Goal: Task Accomplishment & Management: Use online tool/utility

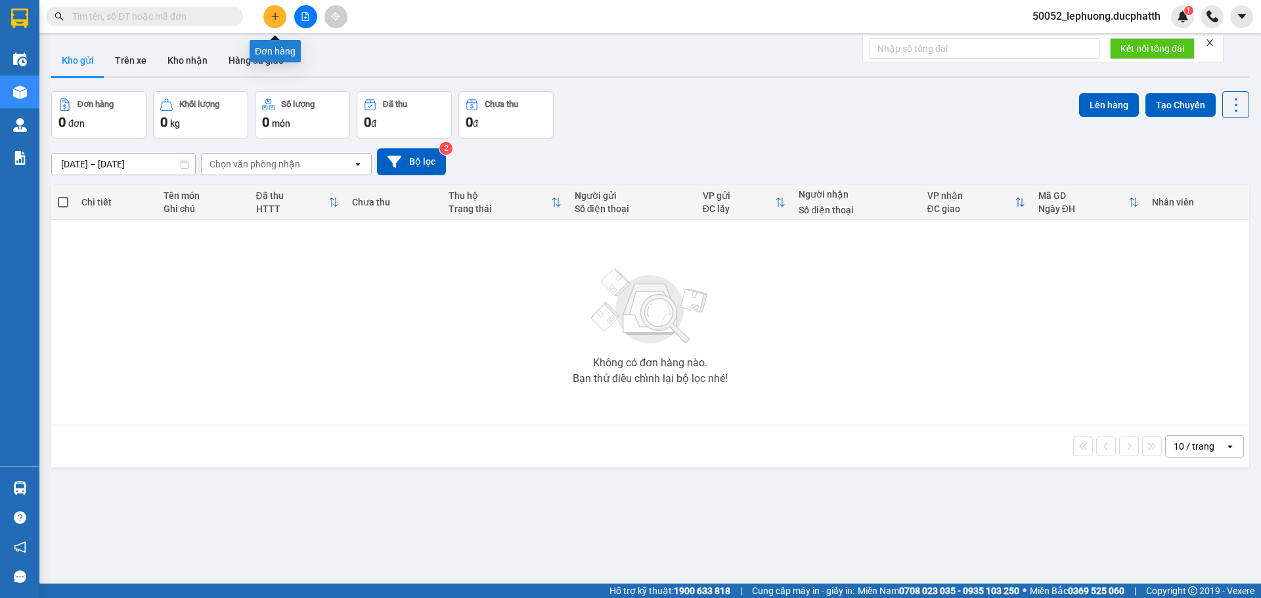
click at [278, 21] on button at bounding box center [274, 16] width 23 height 23
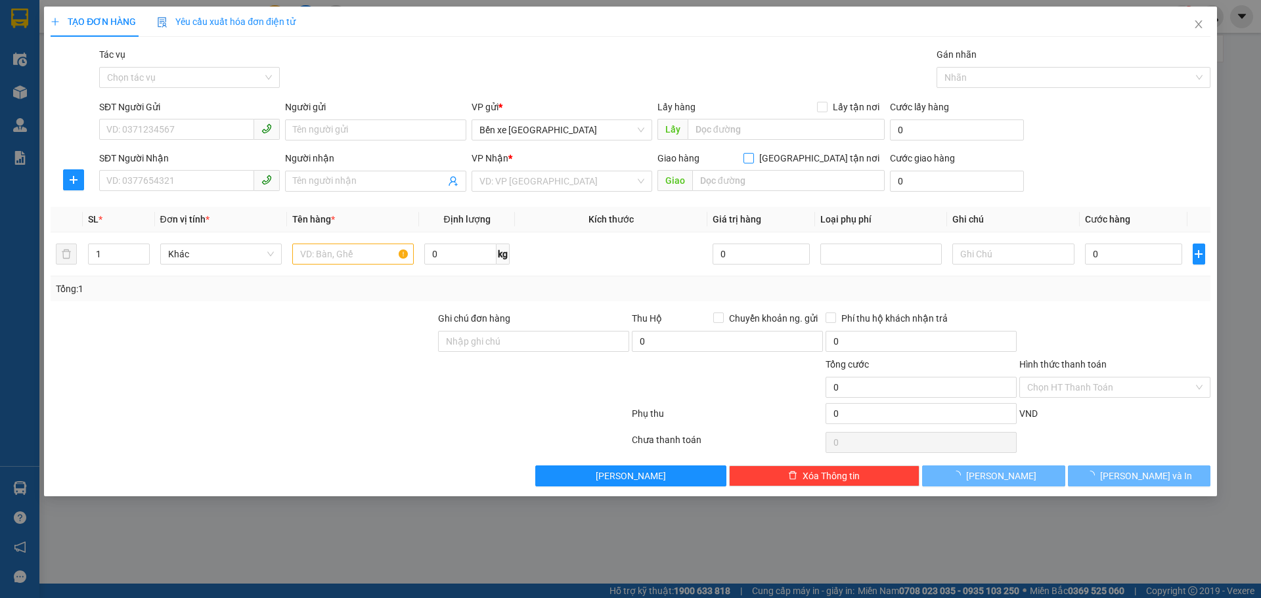
click at [753, 157] on input "[GEOGRAPHIC_DATA] tận nơi" at bounding box center [748, 157] width 9 height 9
checkbox input "true"
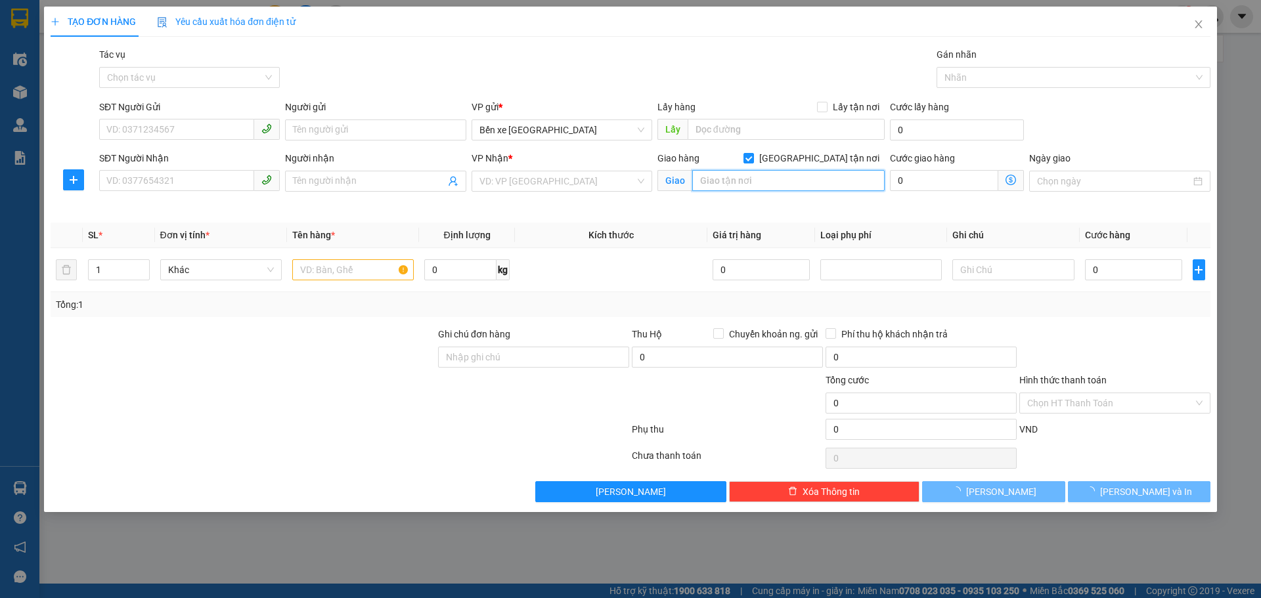
click at [795, 187] on input "text" at bounding box center [788, 180] width 192 height 21
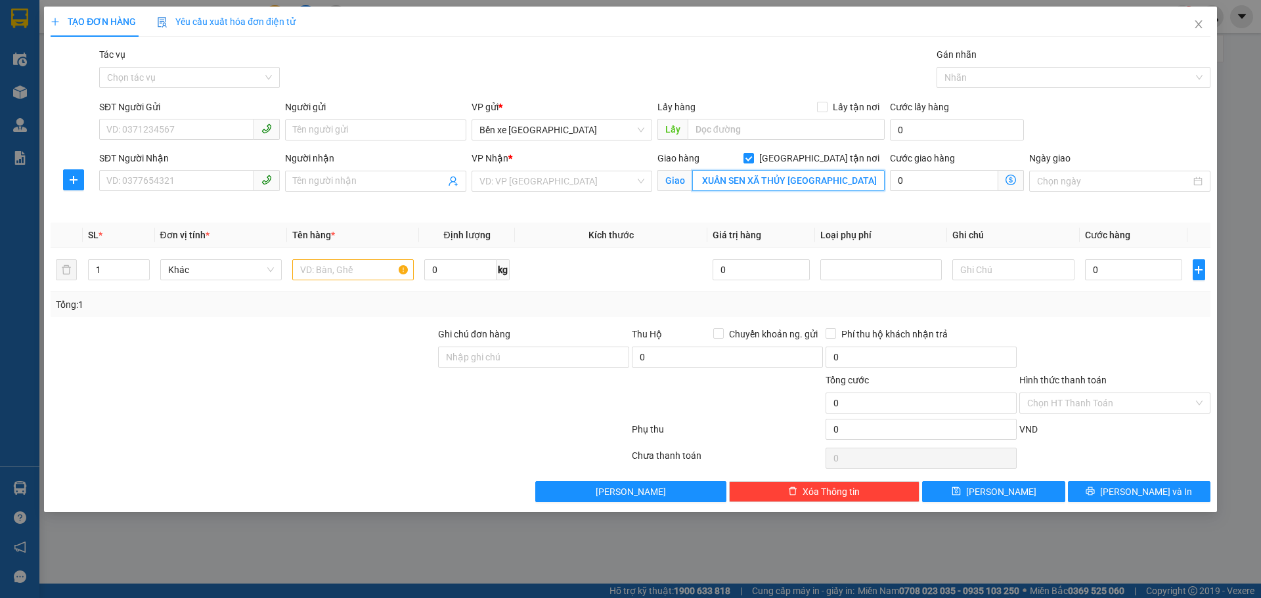
scroll to position [0, 95]
type input "SỐ NHÀ 19 THÔN XUÂN SEN XÃ THỦY [GEOGRAPHIC_DATA]"
click at [1009, 177] on icon "dollar-circle" at bounding box center [1011, 180] width 11 height 11
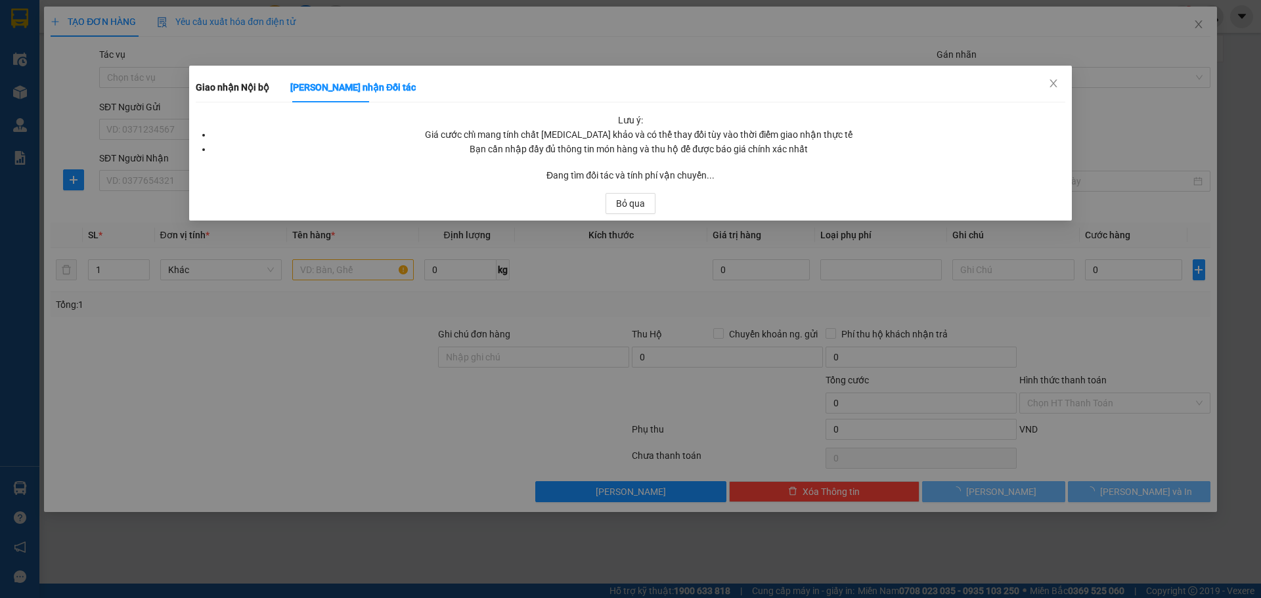
scroll to position [0, 0]
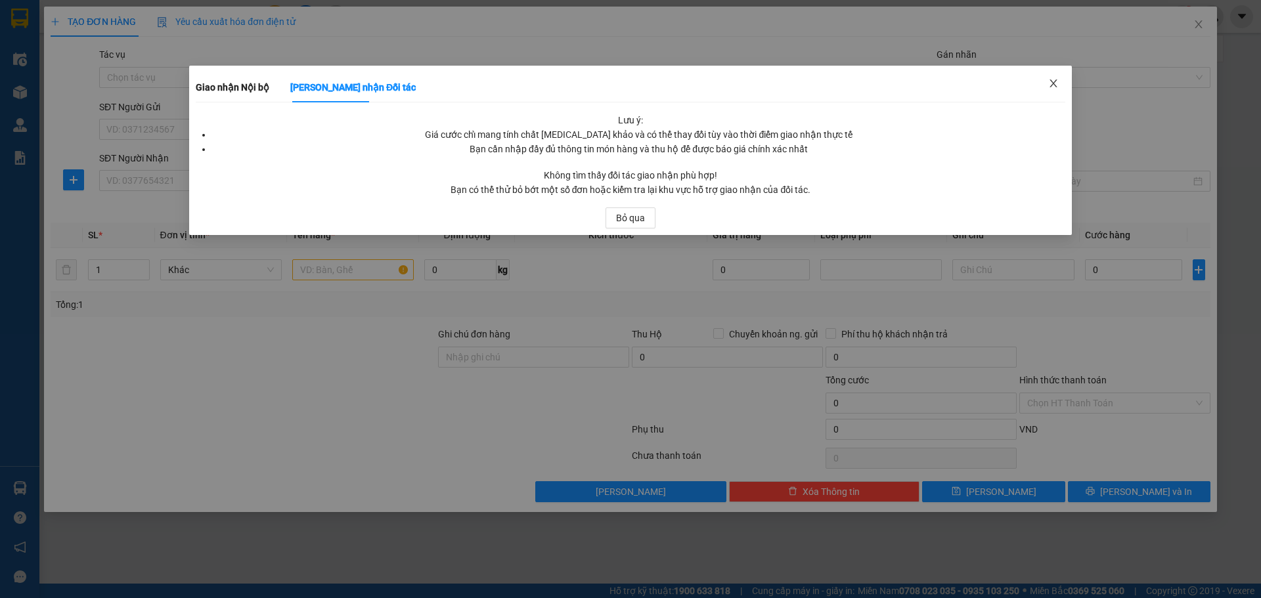
click at [1053, 81] on icon "close" at bounding box center [1053, 83] width 11 height 11
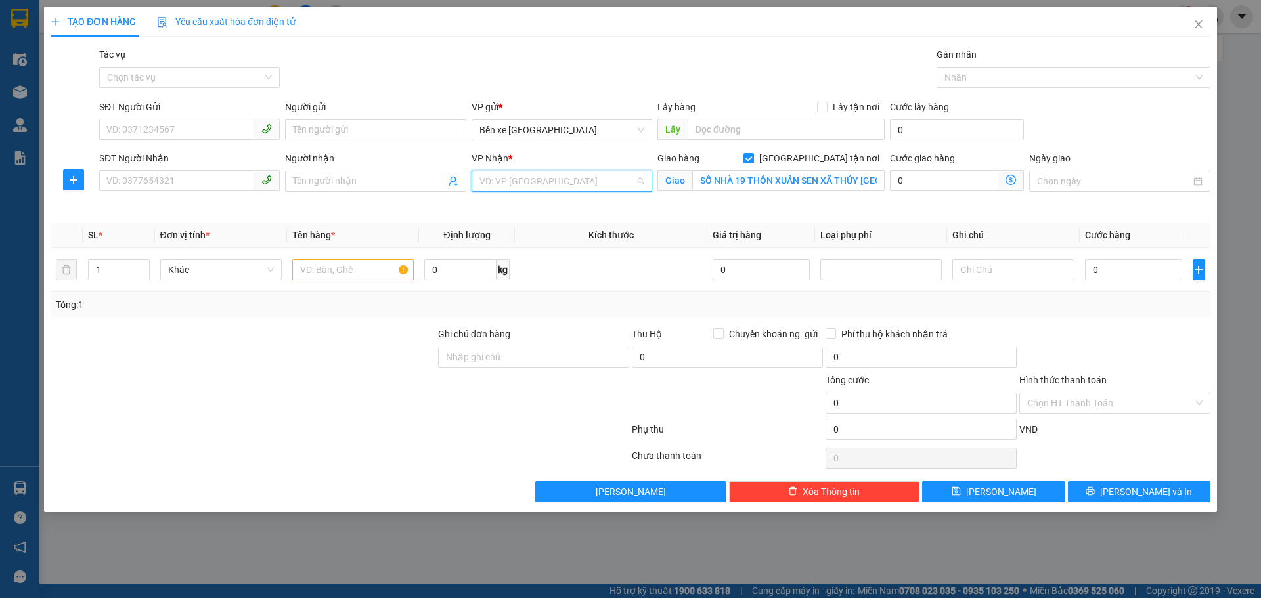
click at [544, 179] on input "search" at bounding box center [557, 181] width 156 height 20
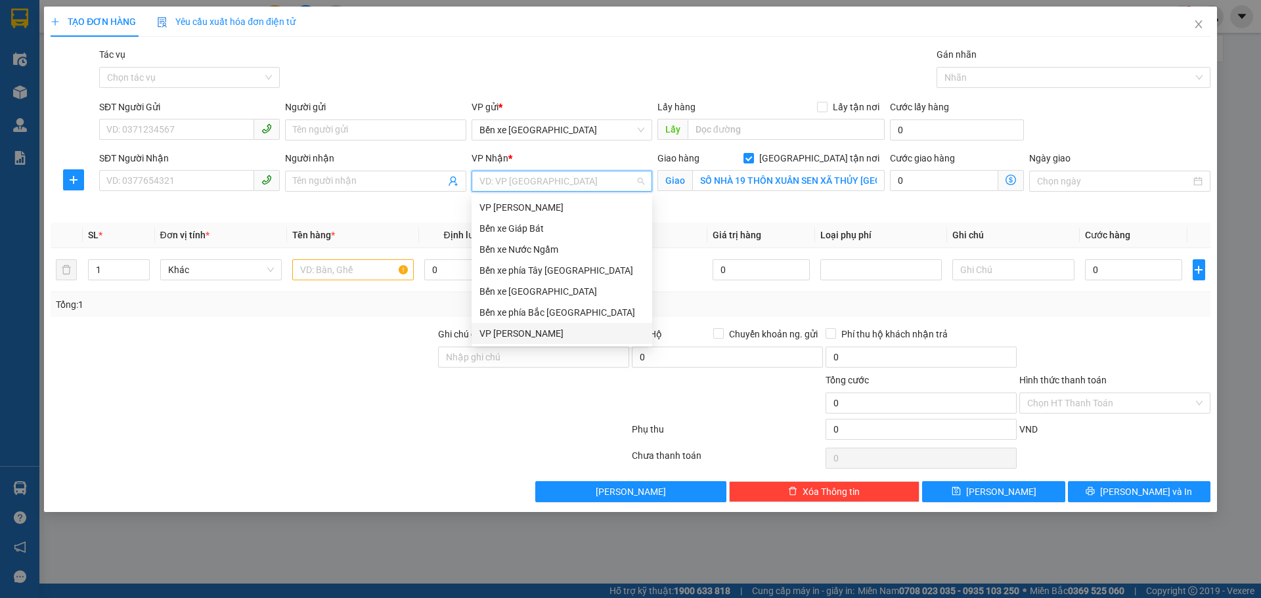
click at [518, 330] on div "VP [PERSON_NAME]" at bounding box center [561, 333] width 165 height 14
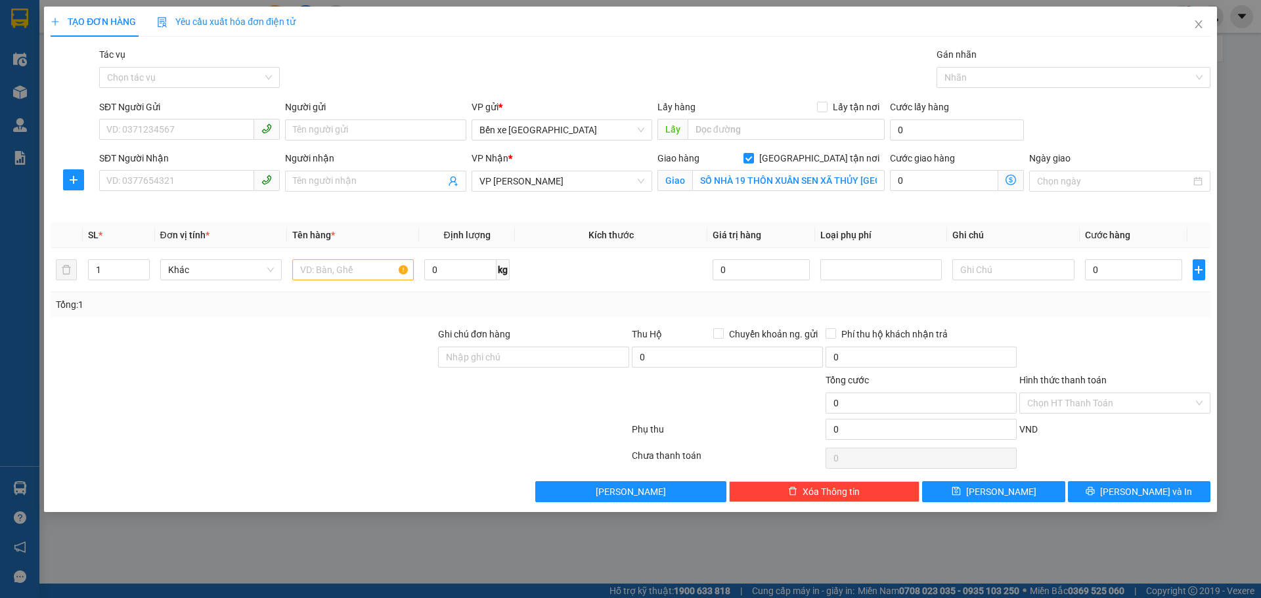
click at [1010, 180] on icon "dollar-circle" at bounding box center [1011, 180] width 11 height 11
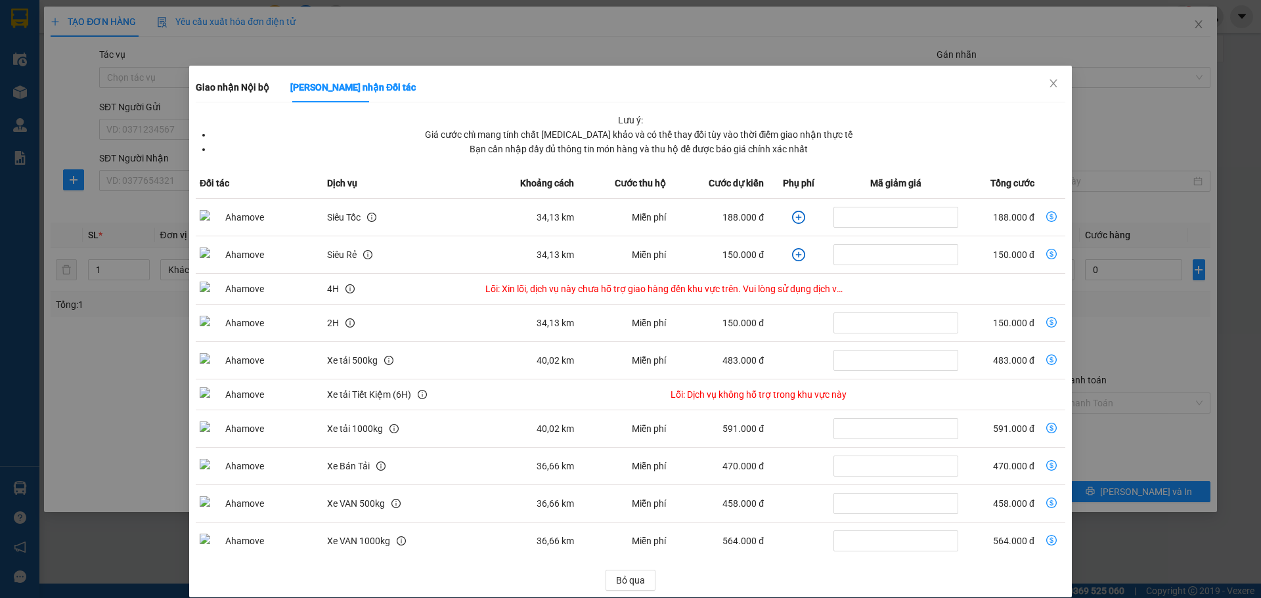
click at [792, 218] on icon "plus-circle" at bounding box center [798, 217] width 13 height 13
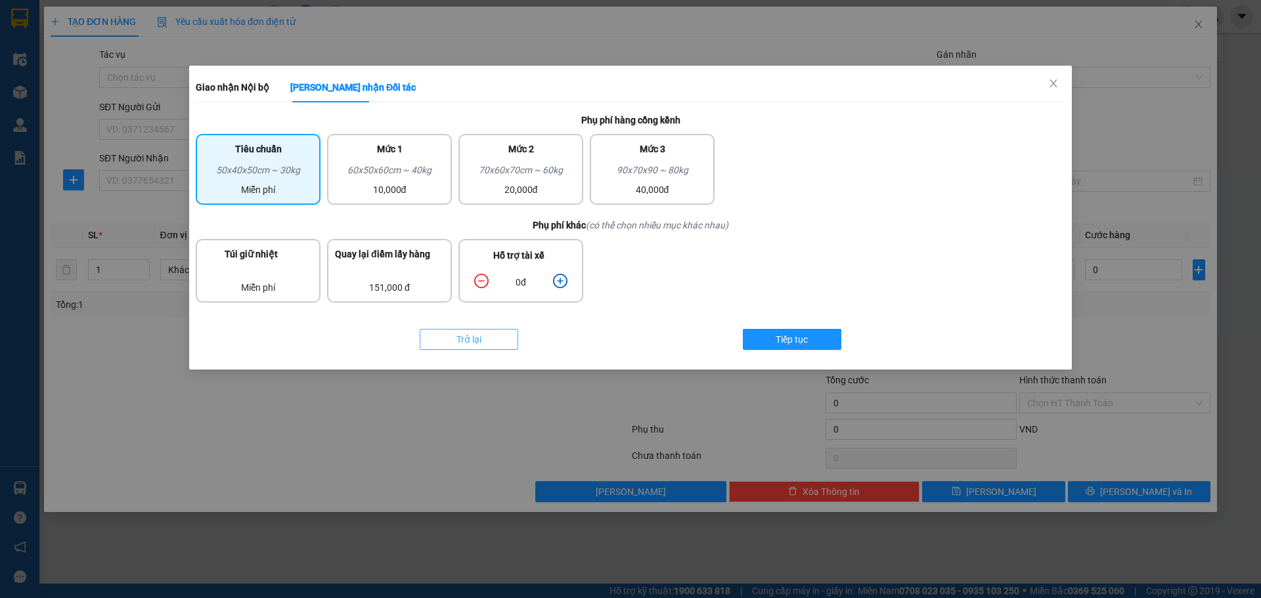
click at [502, 332] on button "Trở lại" at bounding box center [469, 339] width 99 height 21
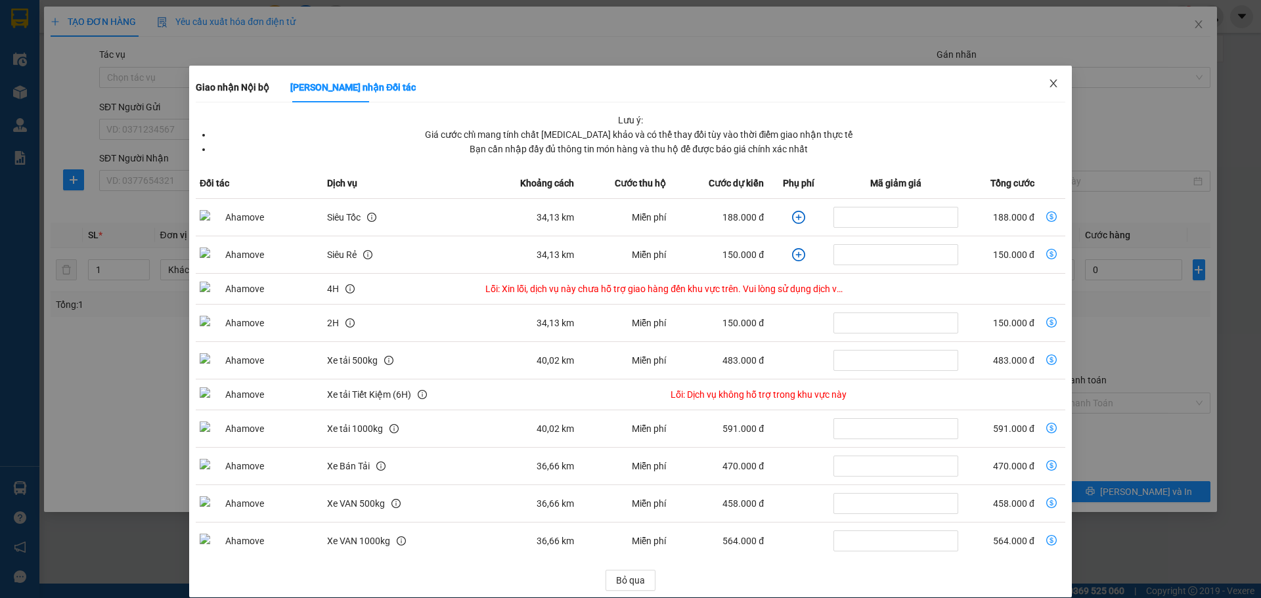
click at [1050, 85] on icon "close" at bounding box center [1053, 83] width 7 height 8
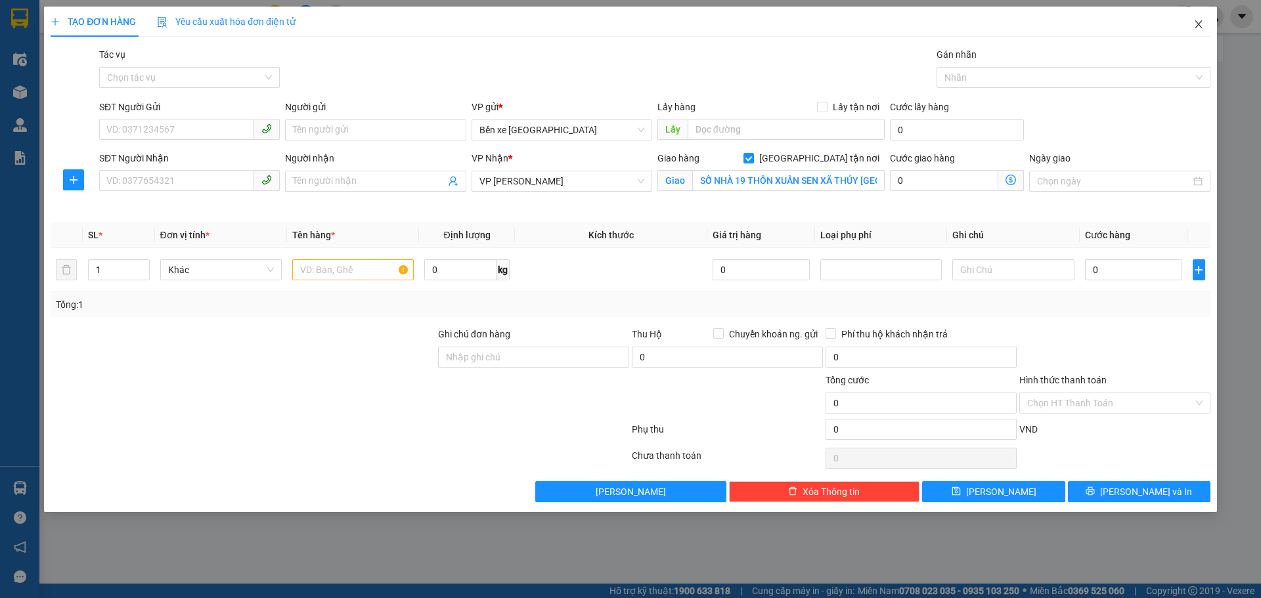
click at [1203, 22] on icon "close" at bounding box center [1198, 24] width 11 height 11
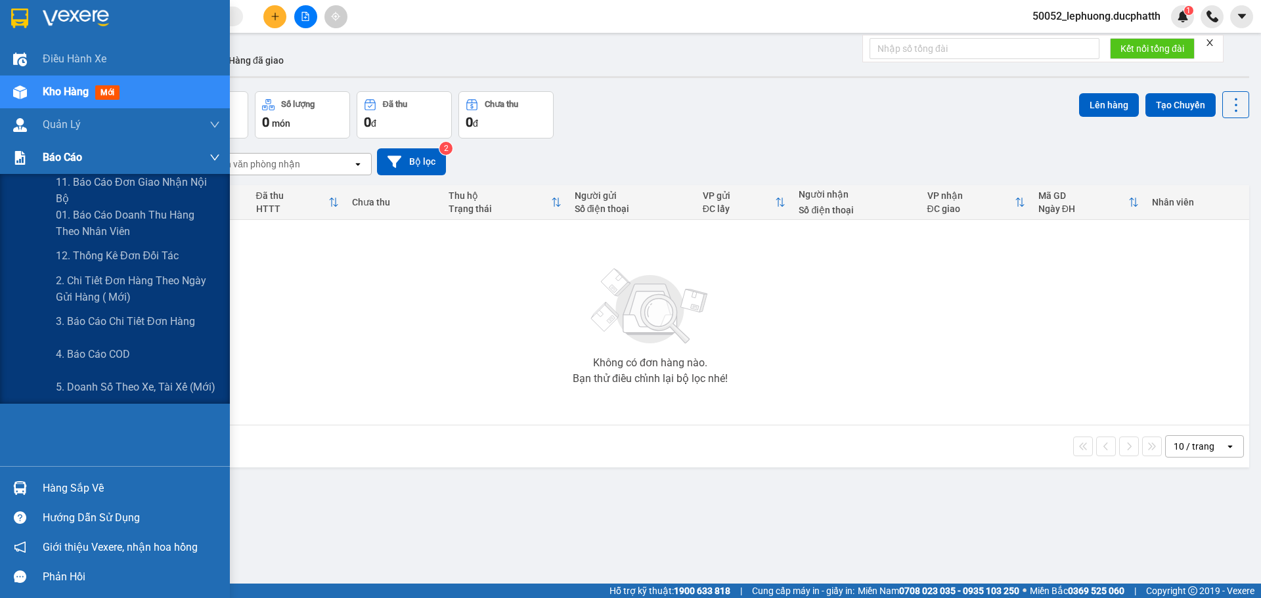
click at [29, 163] on div at bounding box center [20, 157] width 23 height 23
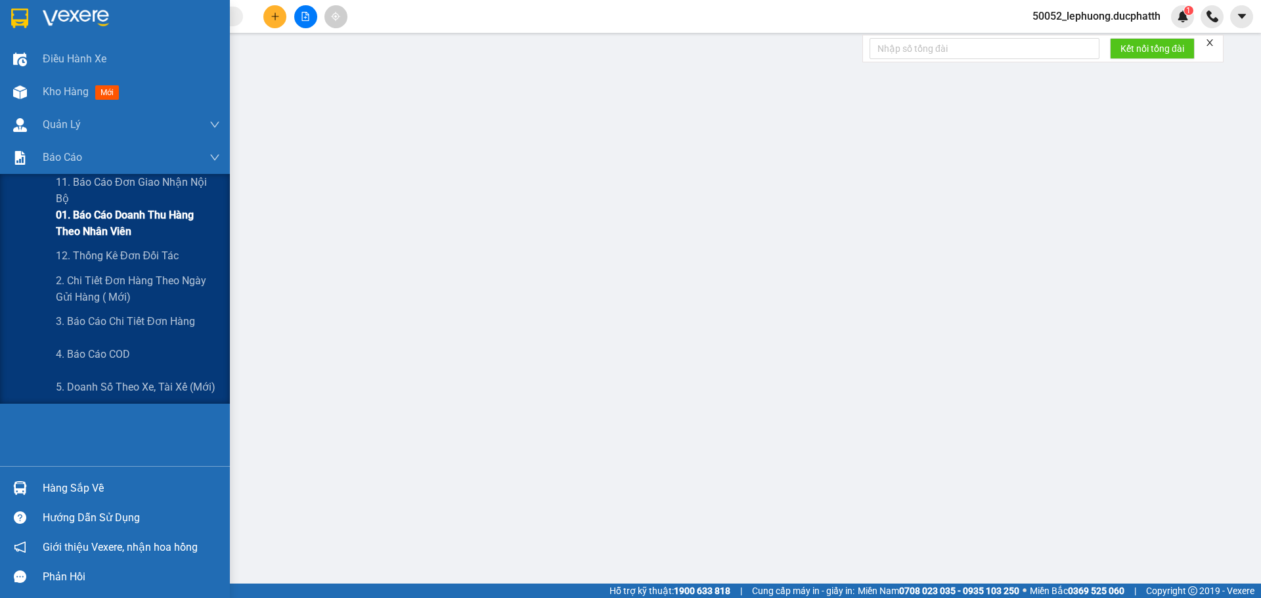
click at [87, 213] on span "01. Báo cáo doanh thu hàng theo nhân viên" at bounding box center [138, 223] width 164 height 33
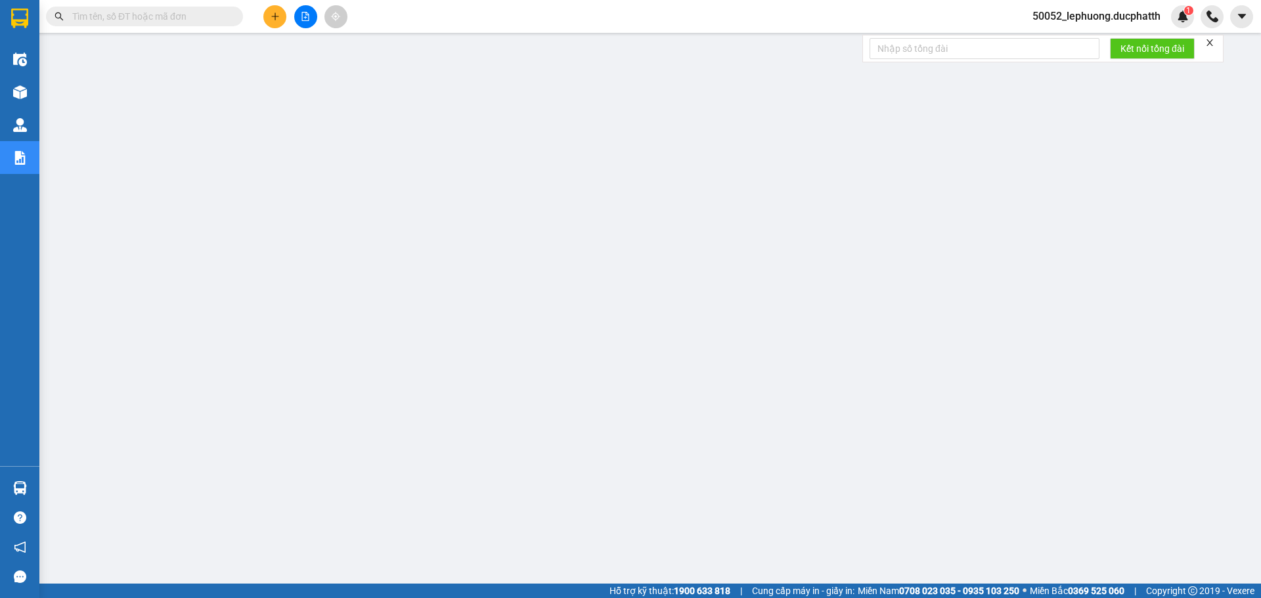
click at [275, 16] on icon "plus" at bounding box center [275, 15] width 1 height 7
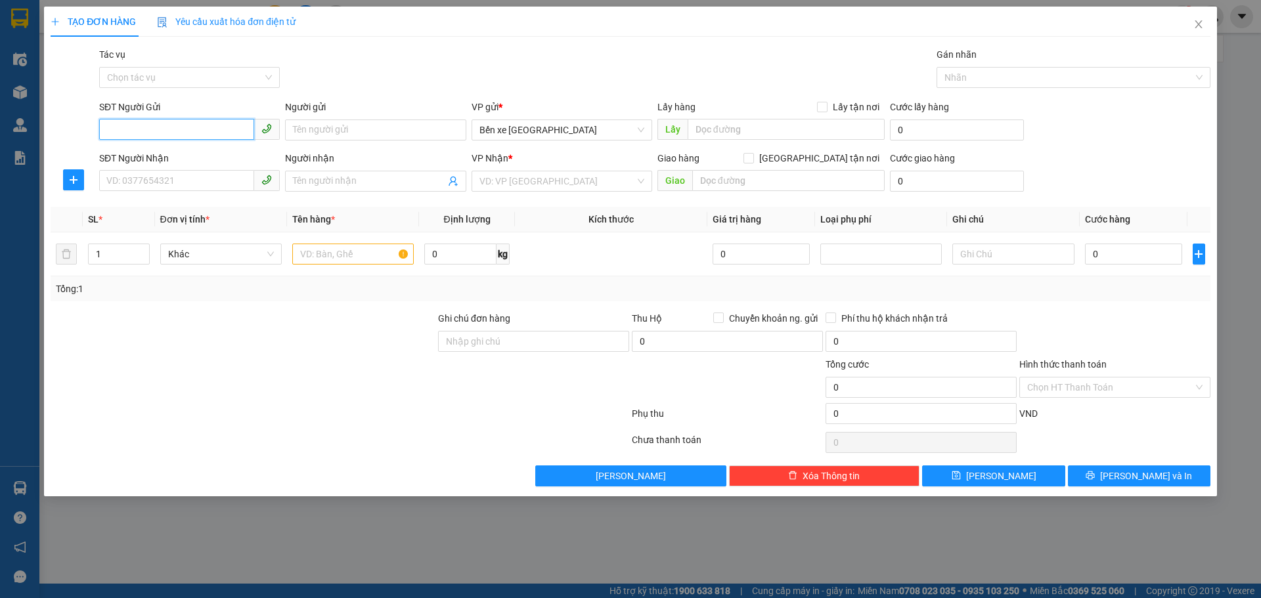
click at [150, 135] on input "SĐT Người Gửi" at bounding box center [176, 129] width 155 height 21
type input "0357812420"
click at [187, 153] on div "0357812420 - c lợi" at bounding box center [189, 156] width 165 height 14
type input "c lợi"
type input "0357812420"
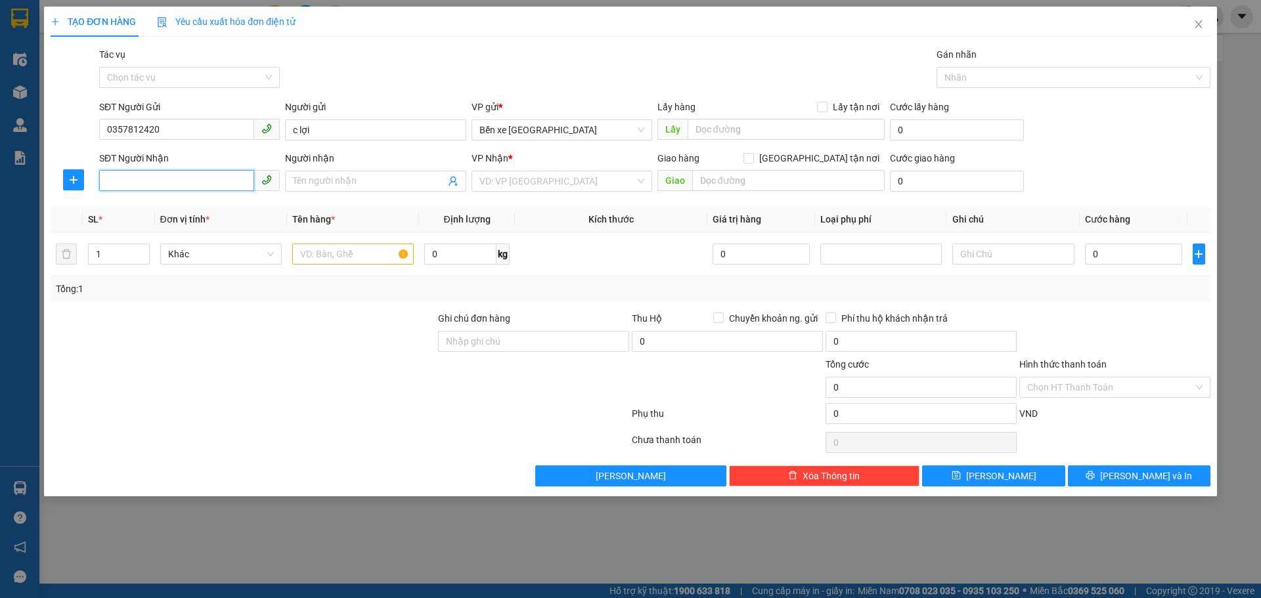
click at [185, 177] on input "SĐT Người Nhận" at bounding box center [176, 180] width 155 height 21
click at [185, 206] on div "0866786659 - A HIẾU" at bounding box center [189, 207] width 165 height 14
type input "0866786659"
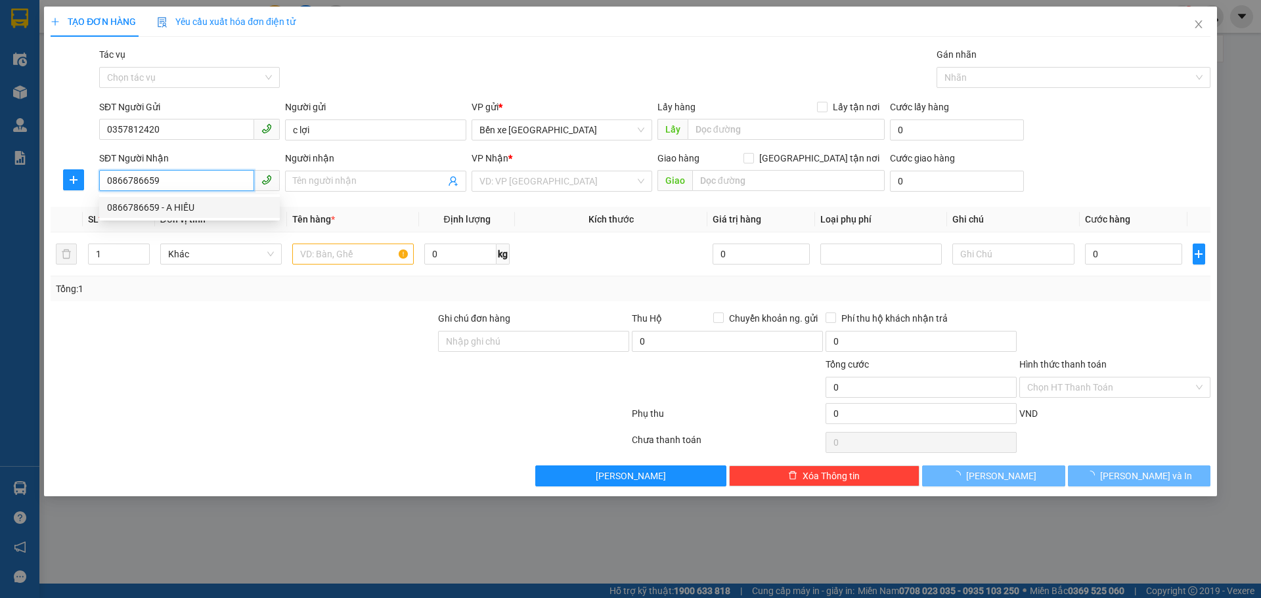
type input "A HIẾU"
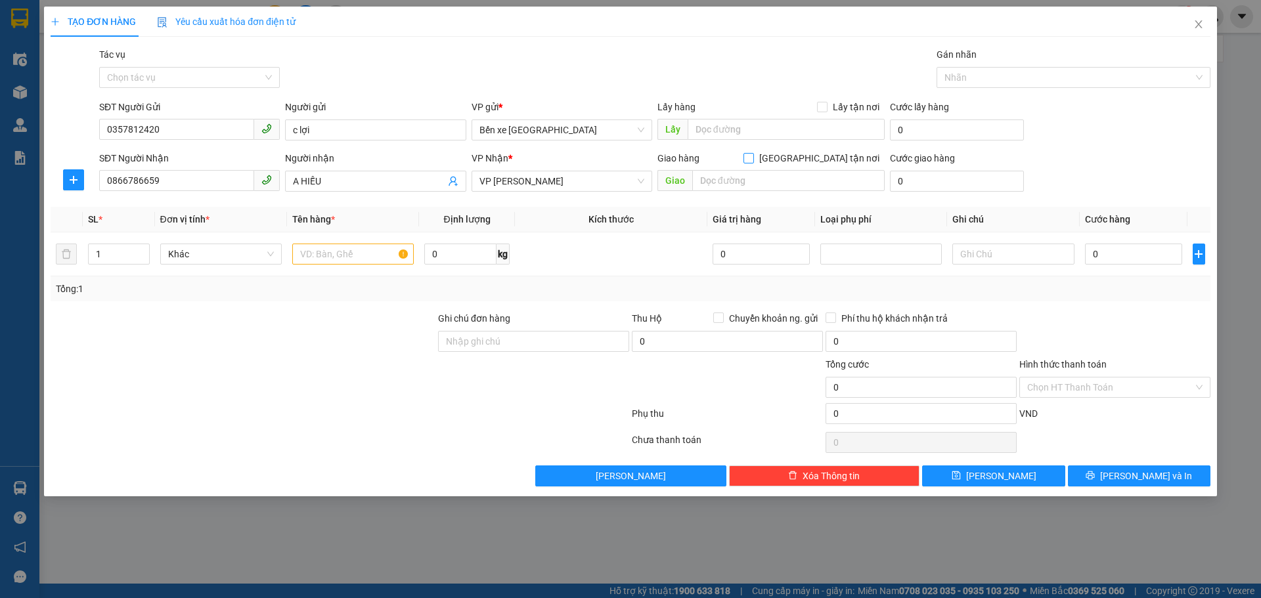
click at [753, 156] on input "[GEOGRAPHIC_DATA] tận nơi" at bounding box center [748, 157] width 9 height 9
checkbox input "true"
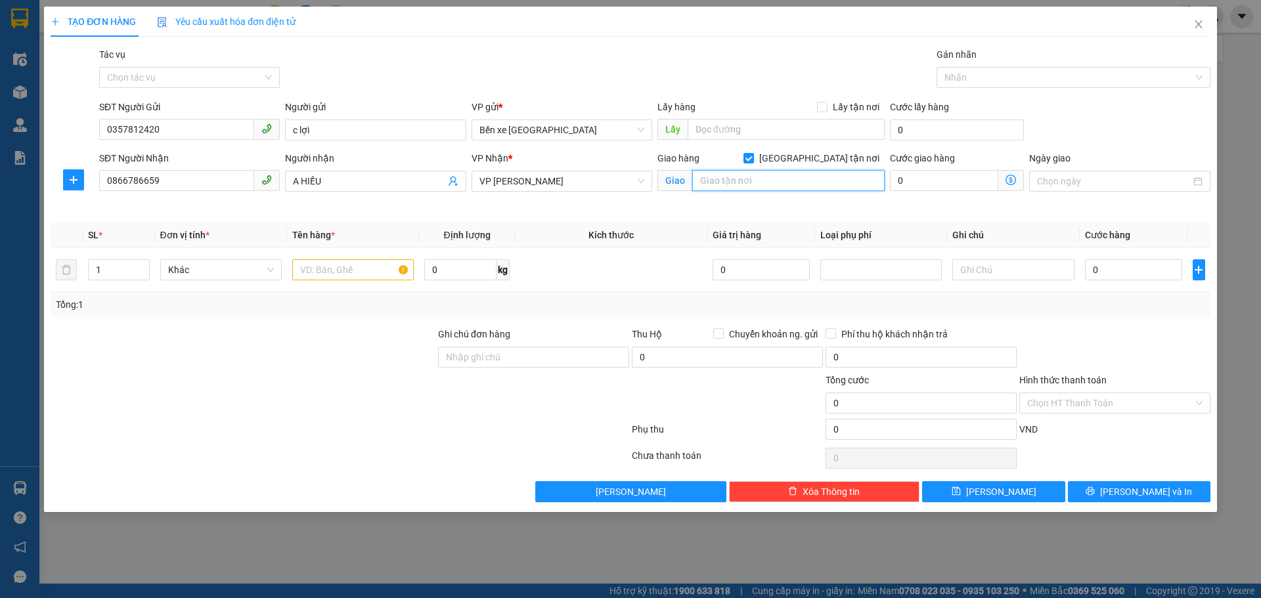
click at [793, 181] on input "text" at bounding box center [788, 180] width 192 height 21
type input "1"
type input "174 TRIỀU KHÚC"
click at [346, 269] on input "text" at bounding box center [353, 269] width 122 height 21
type input "1 THÙNG CT"
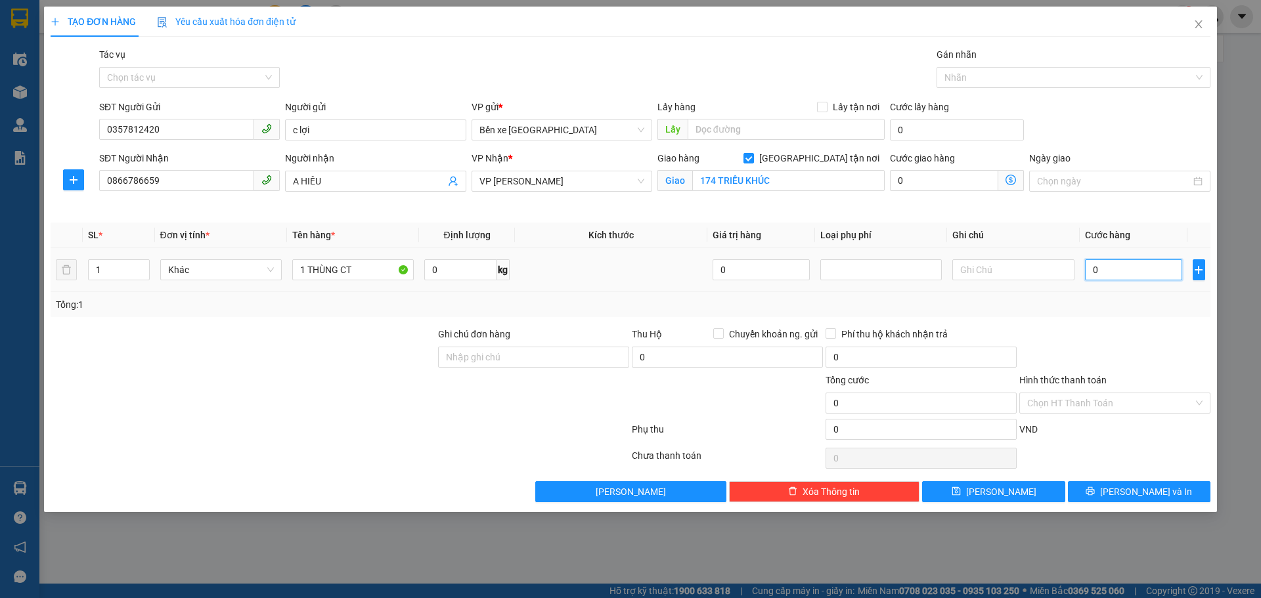
click at [1140, 273] on input "0" at bounding box center [1134, 269] width 98 height 21
click at [1013, 181] on icon "dollar-circle" at bounding box center [1011, 180] width 11 height 11
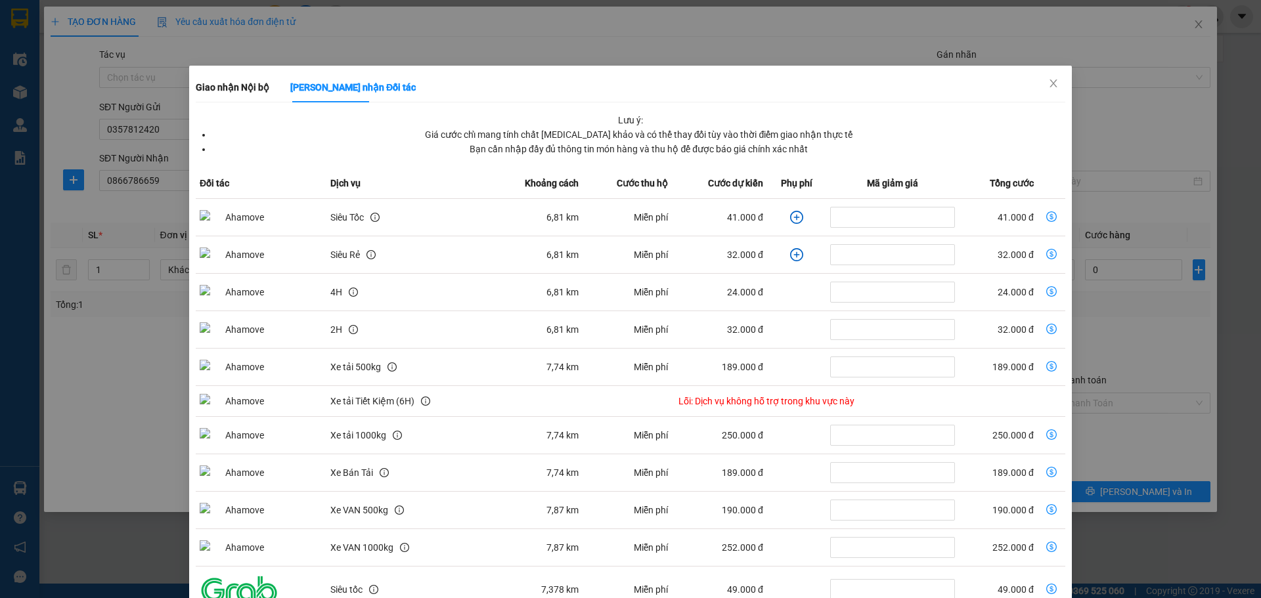
click at [790, 215] on icon "plus-circle" at bounding box center [796, 217] width 13 height 13
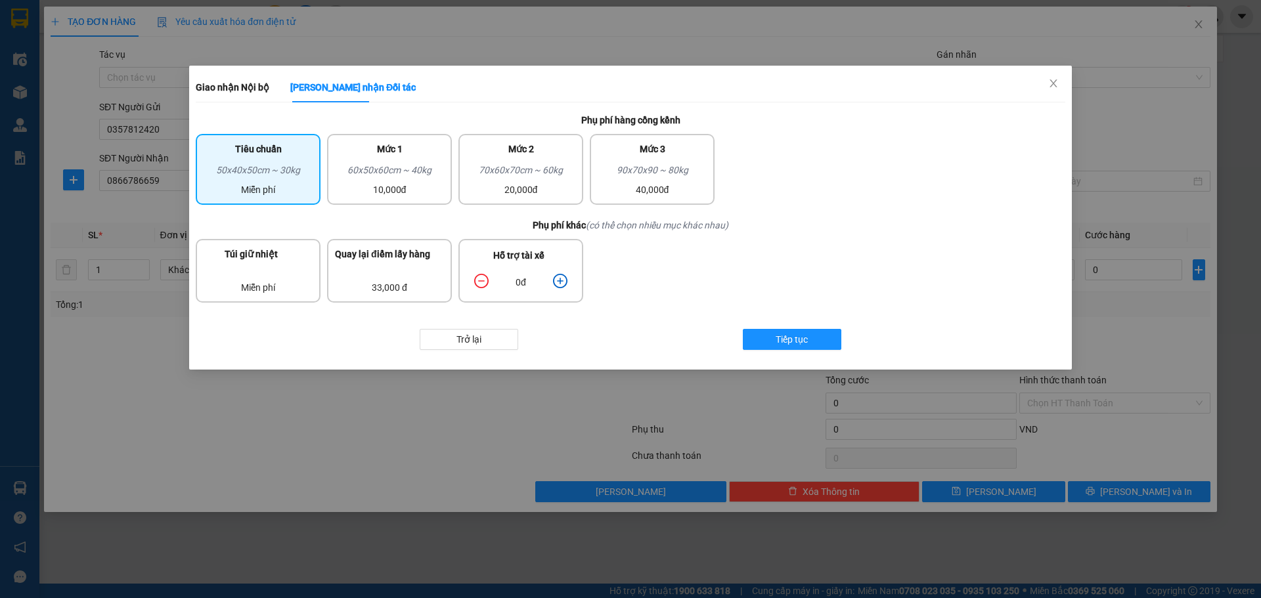
click at [562, 282] on icon "plus-circle" at bounding box center [560, 281] width 14 height 14
click at [562, 280] on icon "plus-circle" at bounding box center [560, 281] width 14 height 14
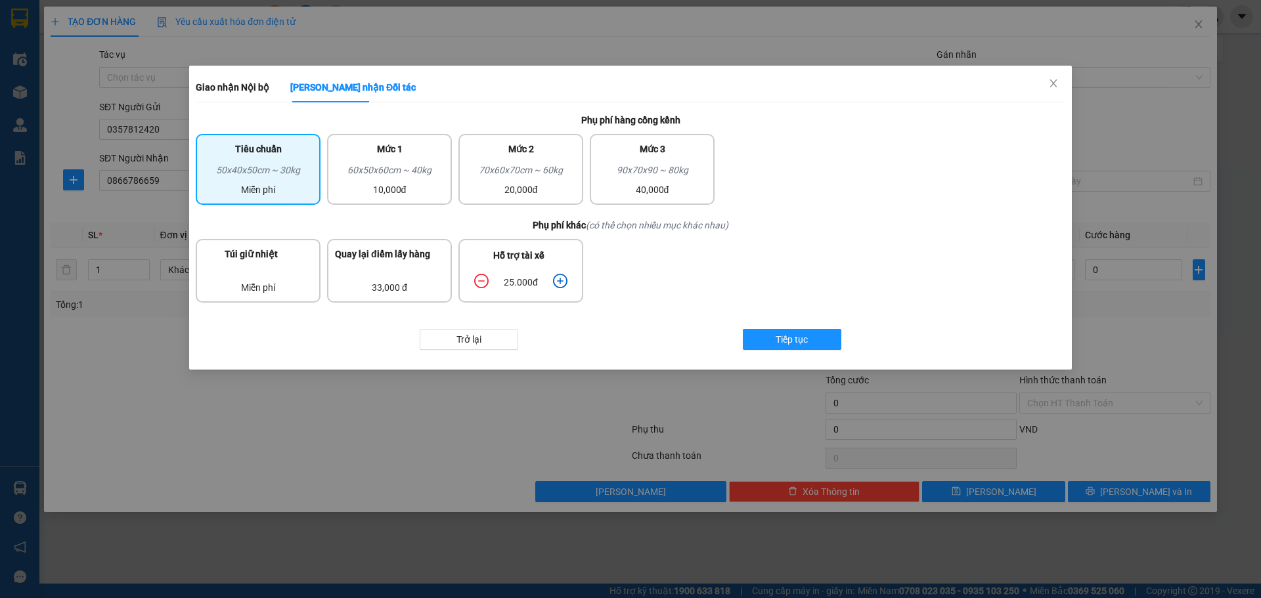
drag, startPoint x: 485, startPoint y: 279, endPoint x: 546, endPoint y: 278, distance: 61.1
click at [485, 279] on icon "minus-circle" at bounding box center [481, 281] width 14 height 14
click at [776, 343] on span "Tiếp tục" at bounding box center [792, 339] width 32 height 14
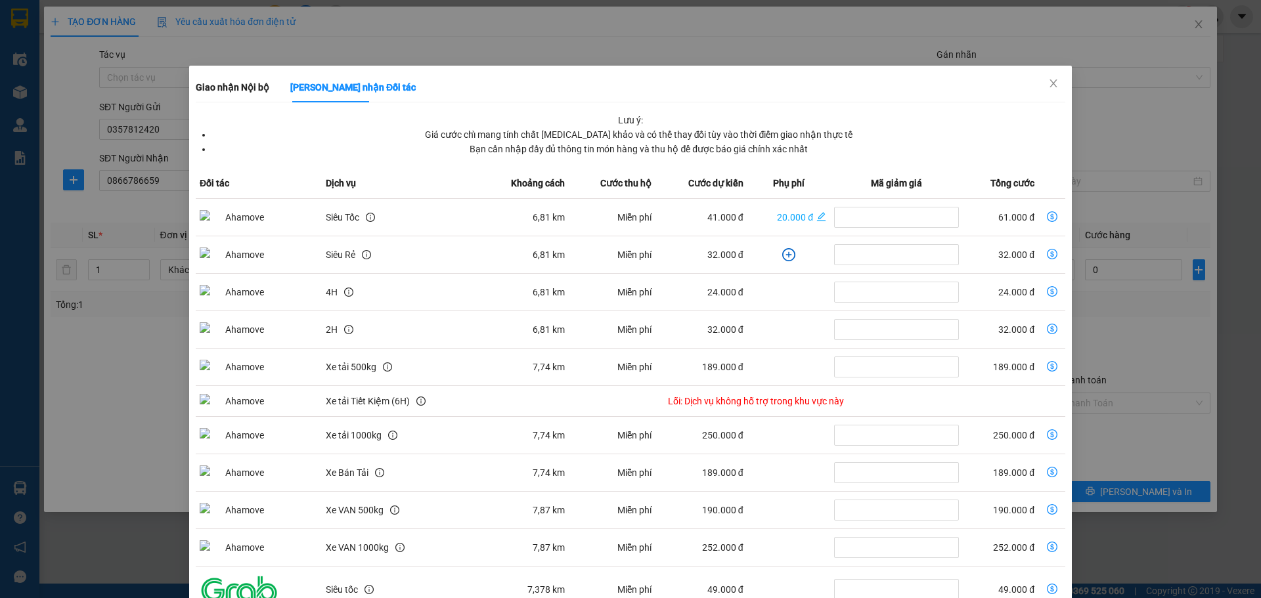
click at [1038, 215] on td "dollar-circle" at bounding box center [1051, 217] width 27 height 37
click at [1047, 213] on icon "dollar-circle" at bounding box center [1052, 216] width 11 height 11
type input "61.000"
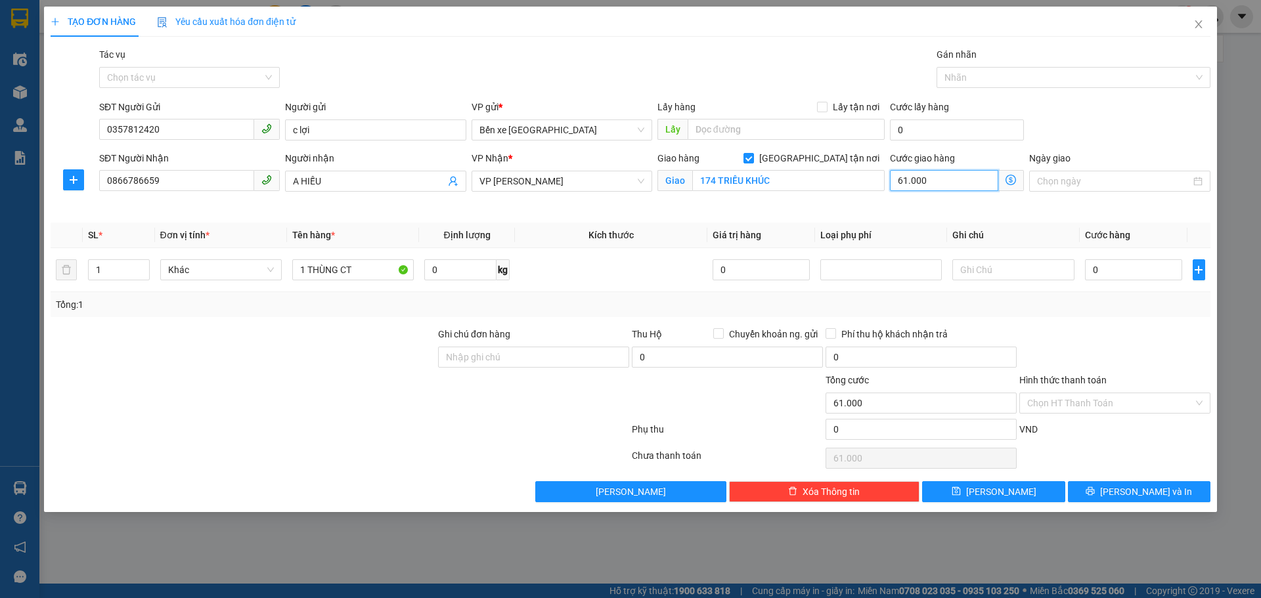
click at [976, 183] on input "61.000" at bounding box center [944, 180] width 108 height 21
type input "3"
type input "36"
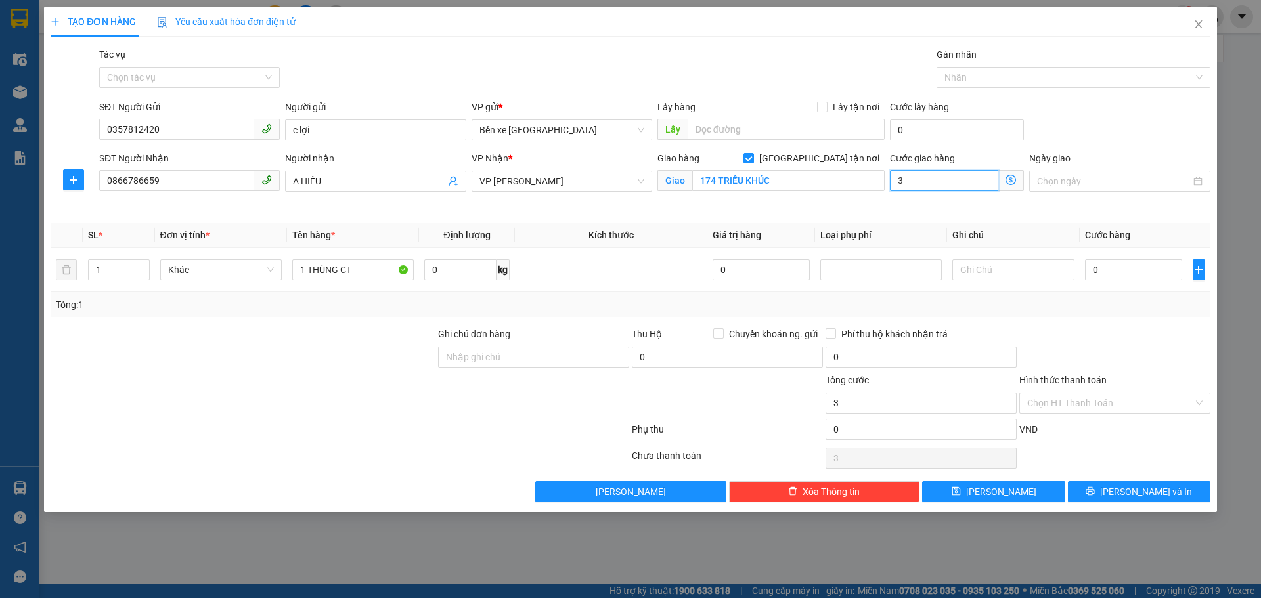
type input "36"
type input "360"
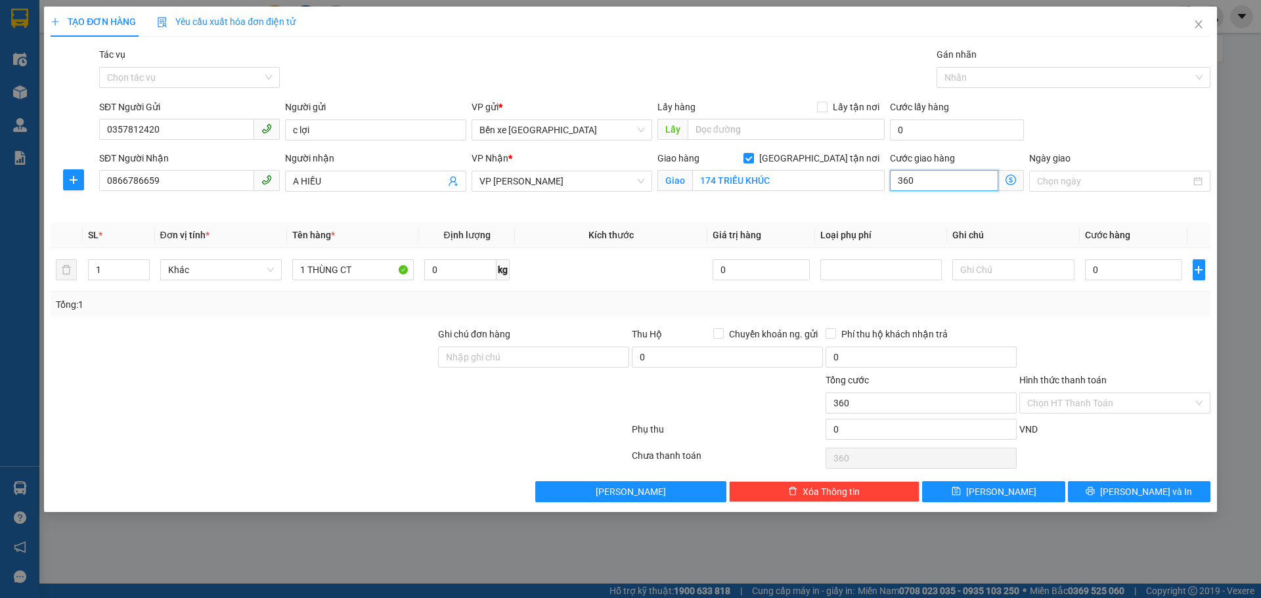
type input "36"
type input "3"
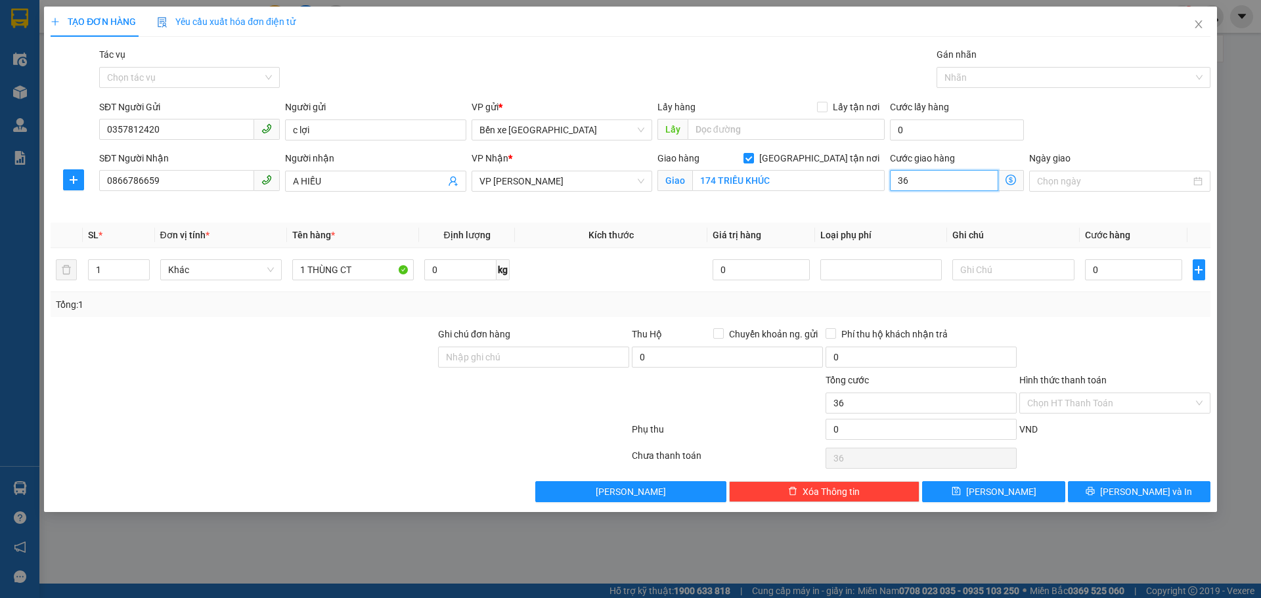
type input "3"
type input "0"
type input "6"
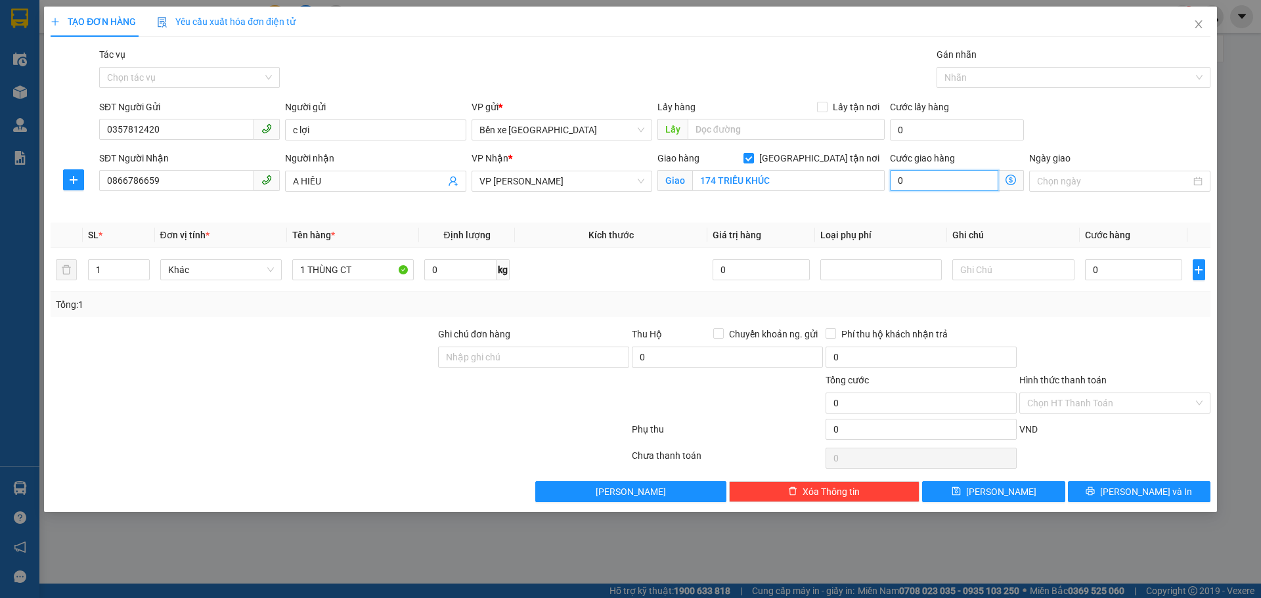
type input "6"
type input "60"
type input "60.000"
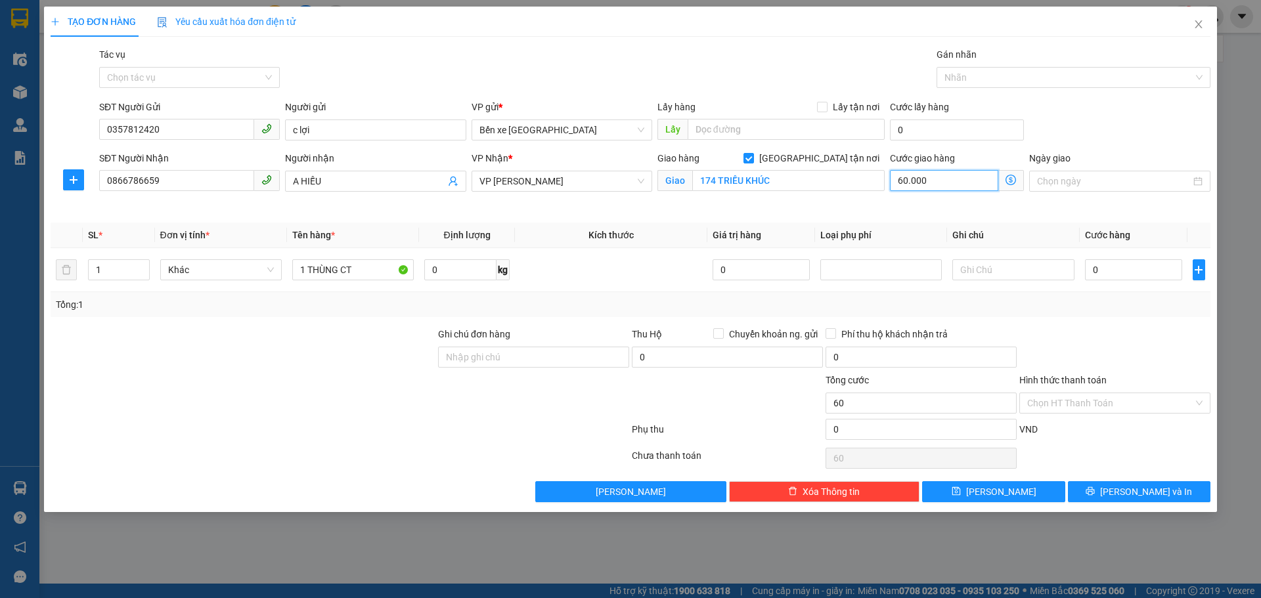
type input "60.000"
click at [1145, 273] on input "0" at bounding box center [1134, 269] width 98 height 21
type input "4"
type input "60.004"
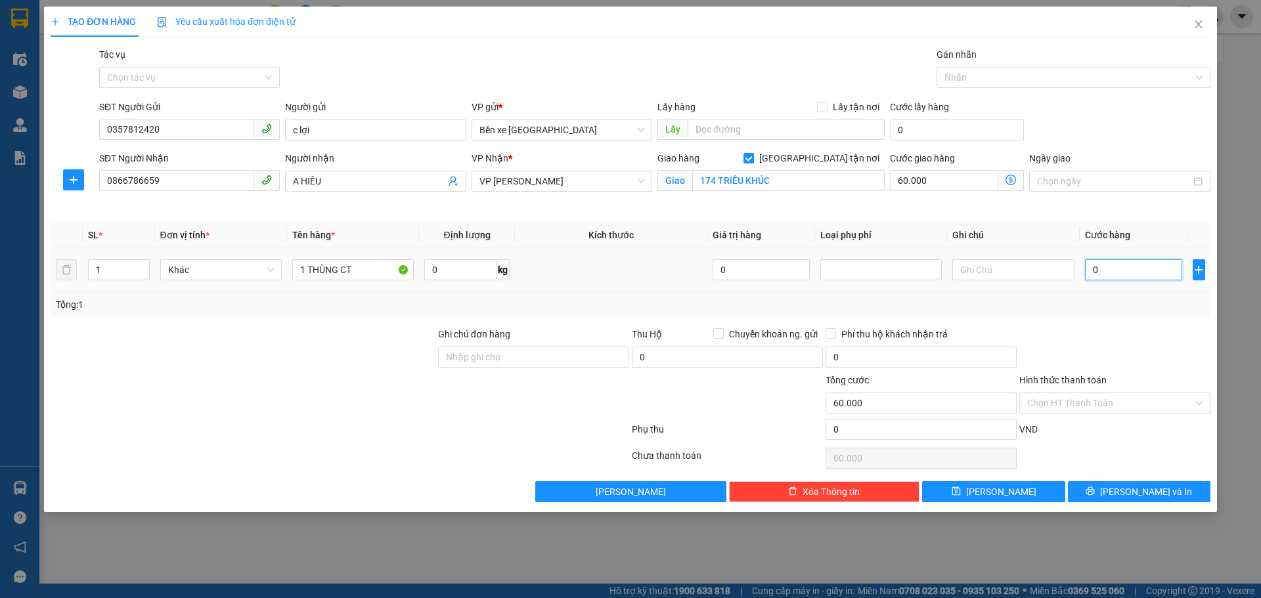
type input "60.004"
type input "40"
type input "60.040"
type input "40.000"
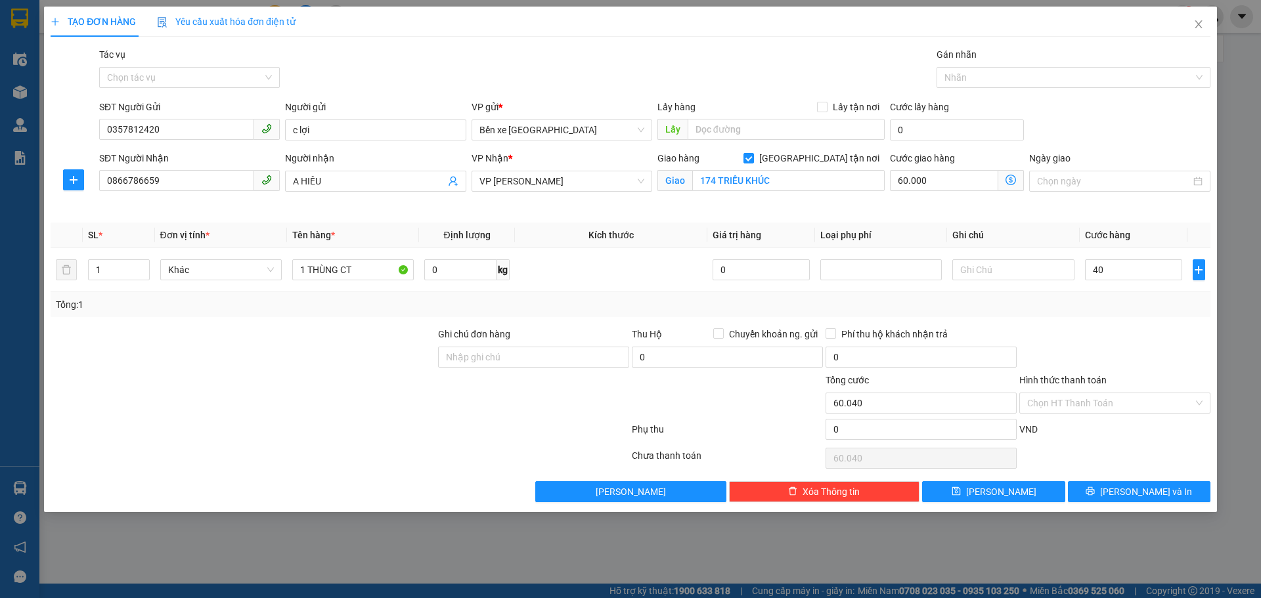
type input "100.000"
click at [1126, 315] on div "Tổng: 1" at bounding box center [631, 304] width 1160 height 25
click at [1078, 401] on input "Hình thức thanh toán" at bounding box center [1110, 403] width 166 height 20
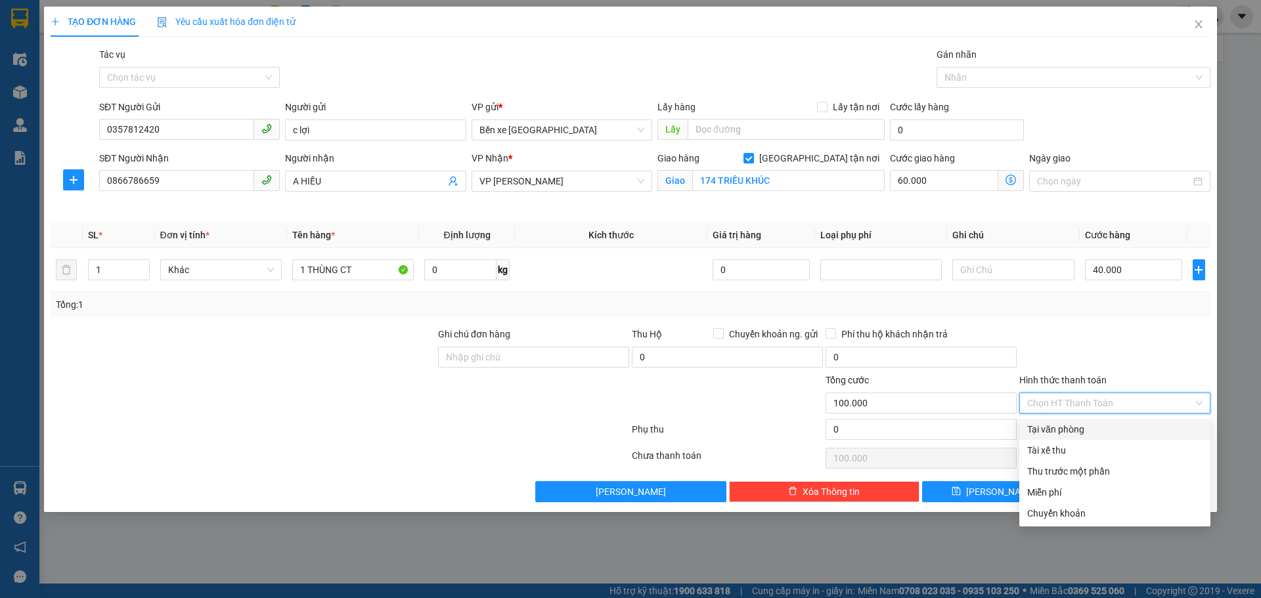
click at [1052, 430] on div "Tại văn phòng" at bounding box center [1114, 429] width 175 height 14
type input "0"
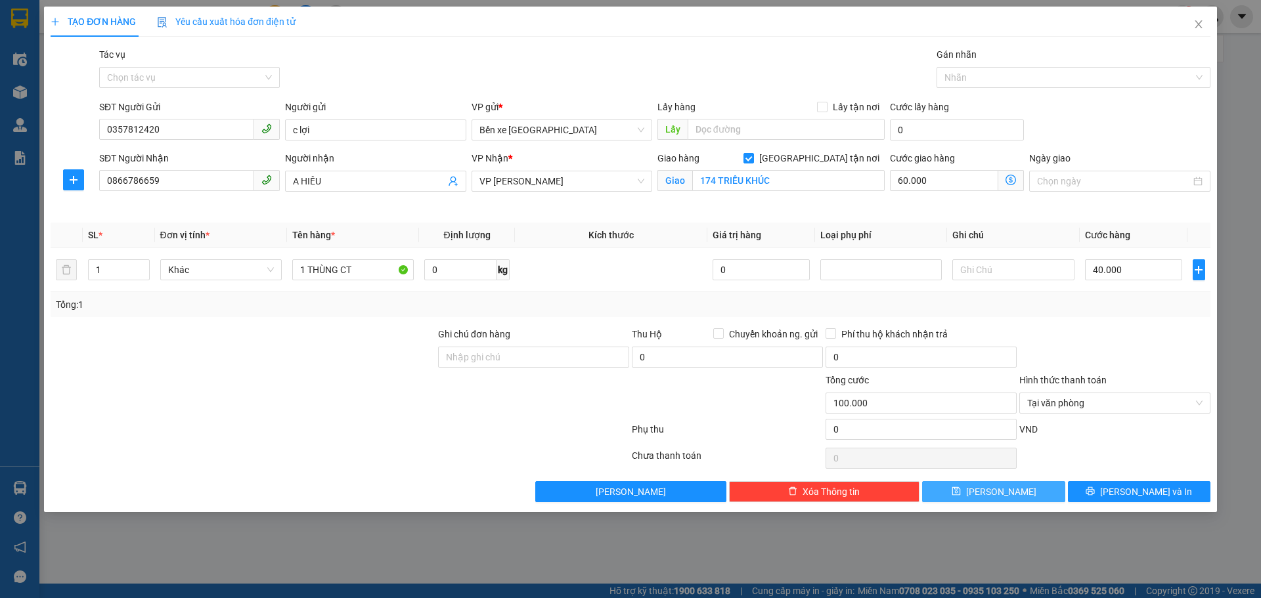
click at [990, 487] on button "[PERSON_NAME]" at bounding box center [993, 491] width 143 height 21
checkbox input "false"
type input "0"
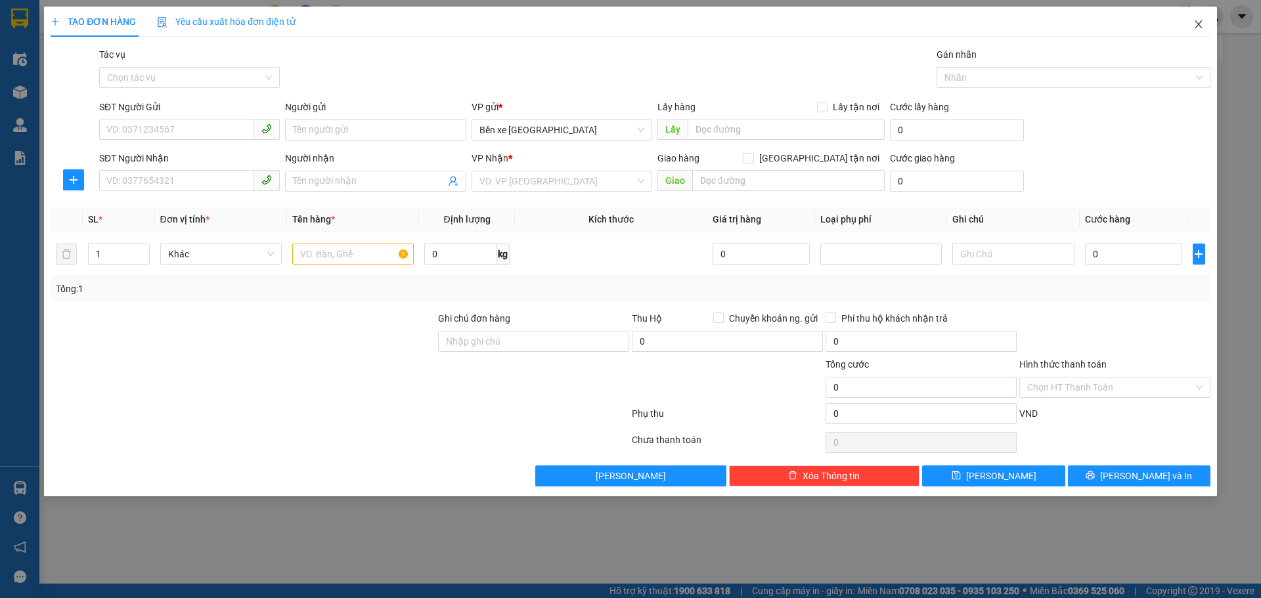
click at [1203, 27] on icon "close" at bounding box center [1198, 24] width 11 height 11
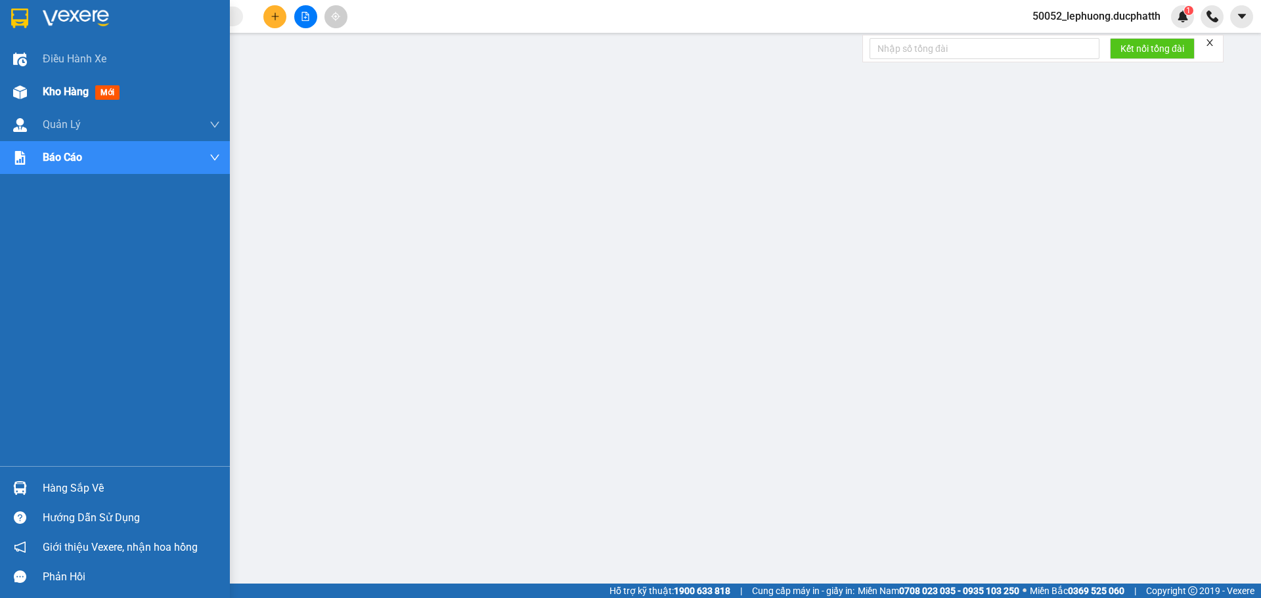
click at [41, 84] on div "Kho hàng mới" at bounding box center [115, 92] width 230 height 33
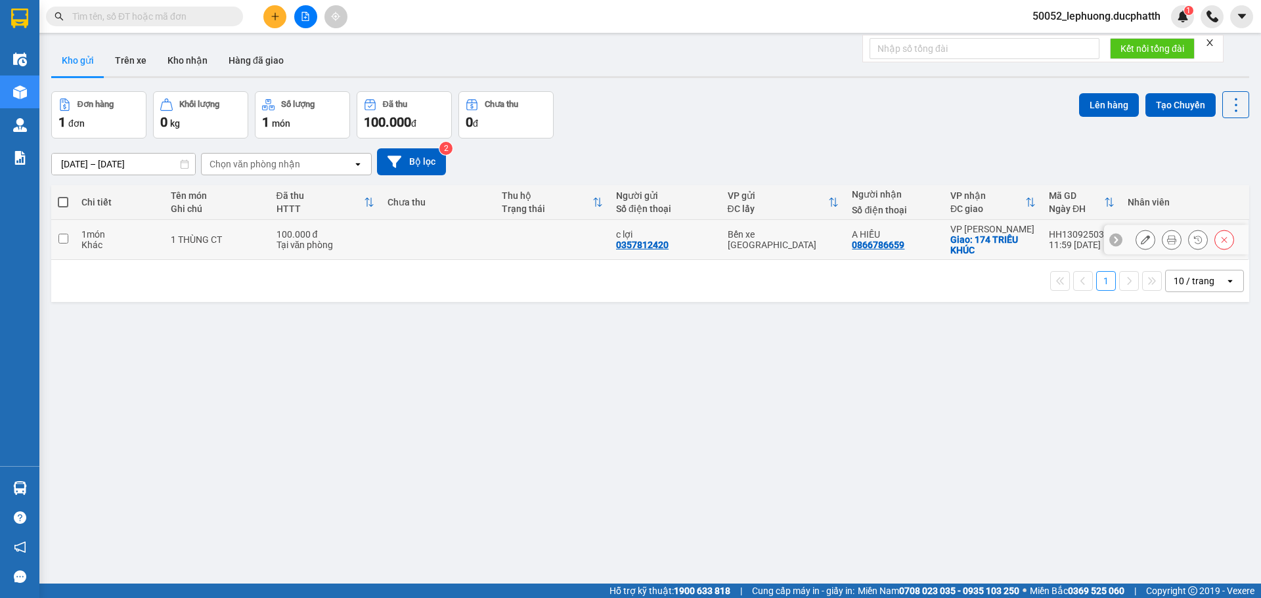
click at [343, 233] on div "100.000 đ" at bounding box center [326, 234] width 98 height 11
checkbox input "true"
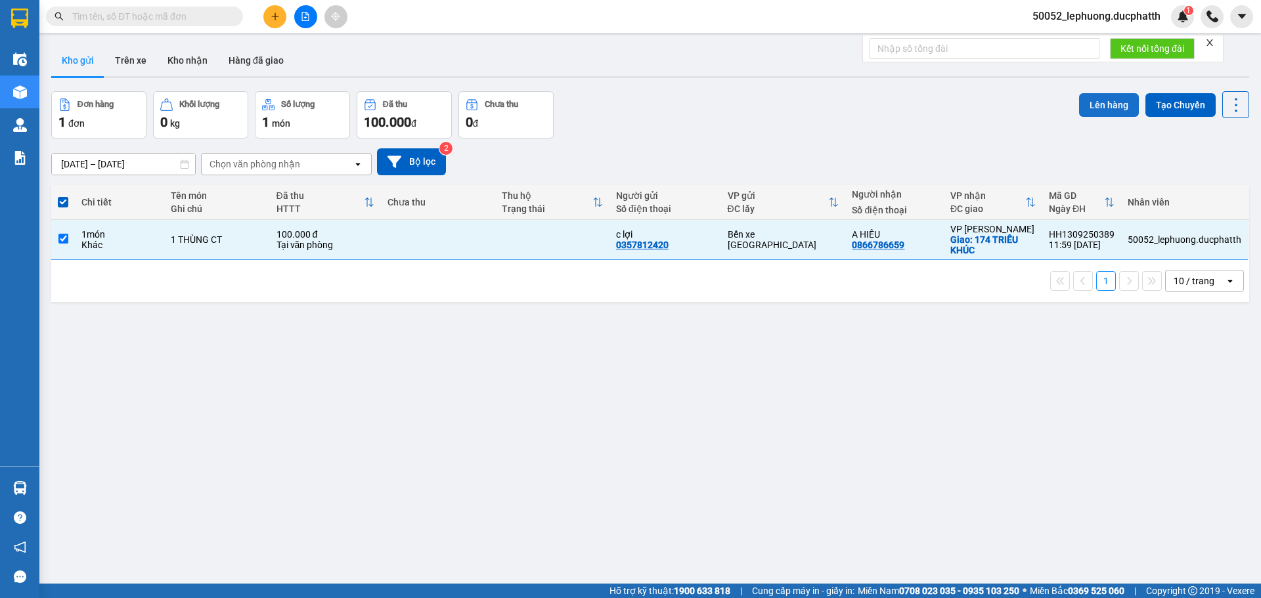
click at [1113, 100] on button "Lên hàng" at bounding box center [1109, 105] width 60 height 24
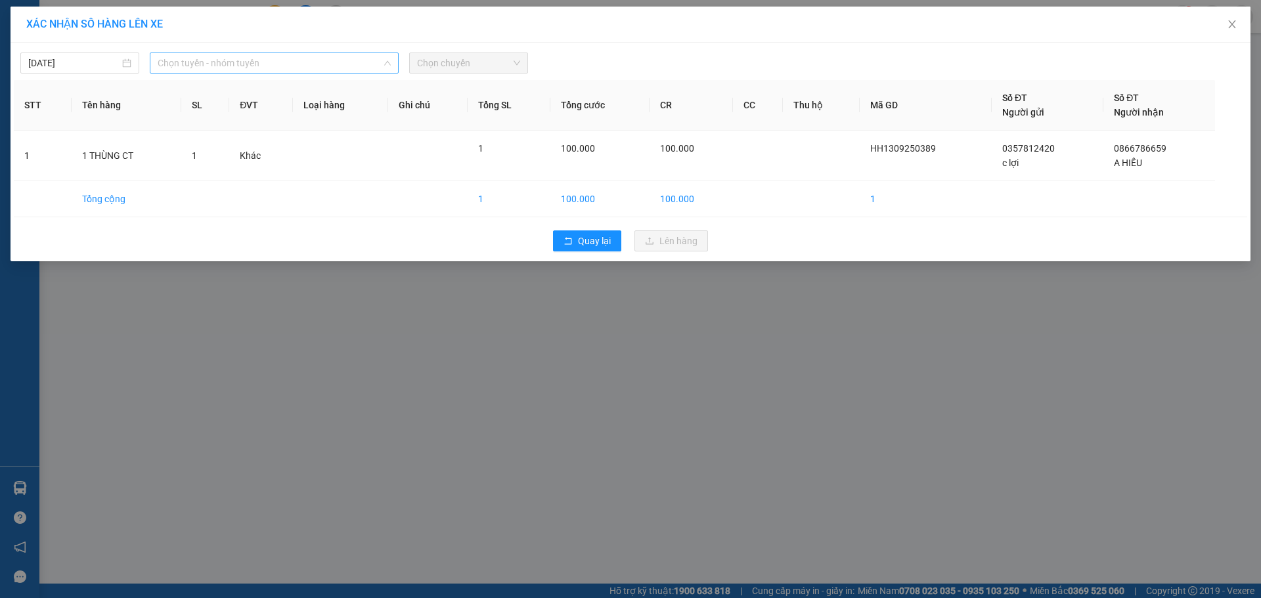
click at [300, 65] on span "Chọn tuyến - nhóm tuyến" at bounding box center [274, 63] width 233 height 20
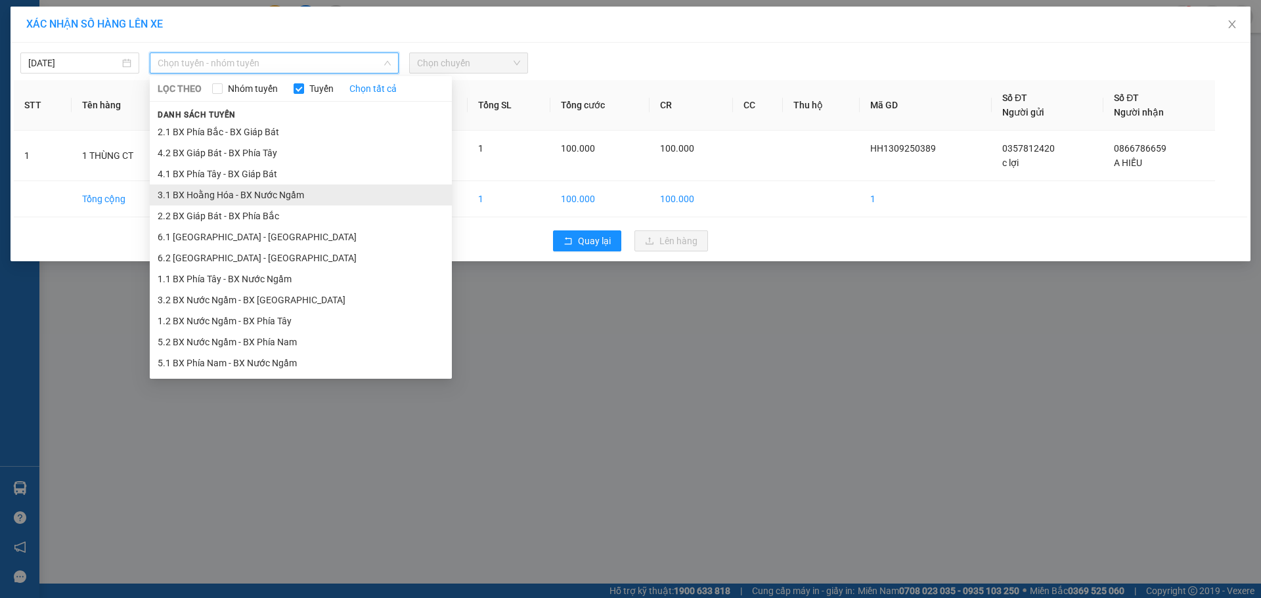
click at [275, 196] on li "3.1 BX Hoằng Hóa - BX Nước Ngầm" at bounding box center [301, 195] width 302 height 21
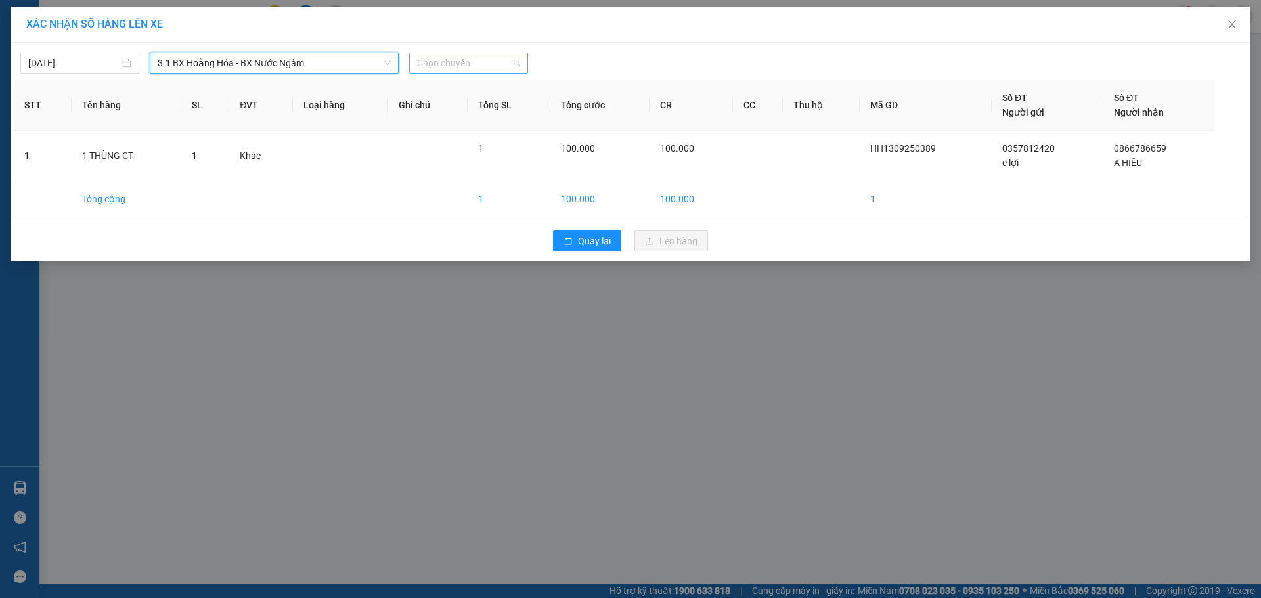
click at [467, 64] on span "Chọn chuyến" at bounding box center [468, 63] width 103 height 20
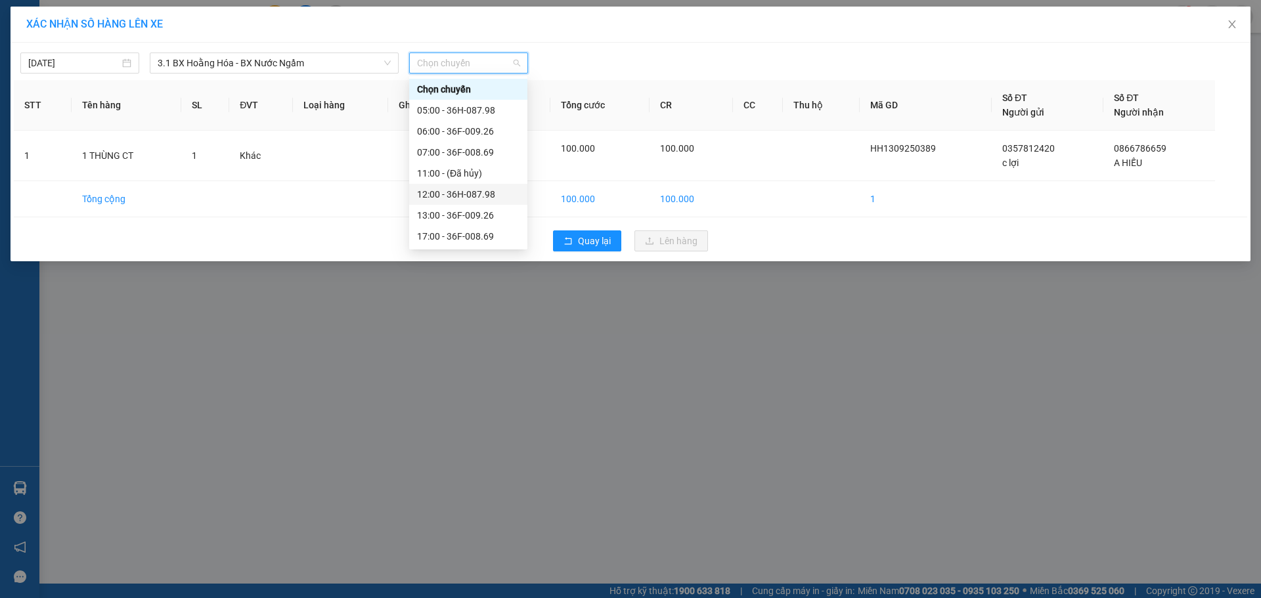
click at [470, 190] on div "12:00 - 36H-087.98" at bounding box center [468, 194] width 102 height 14
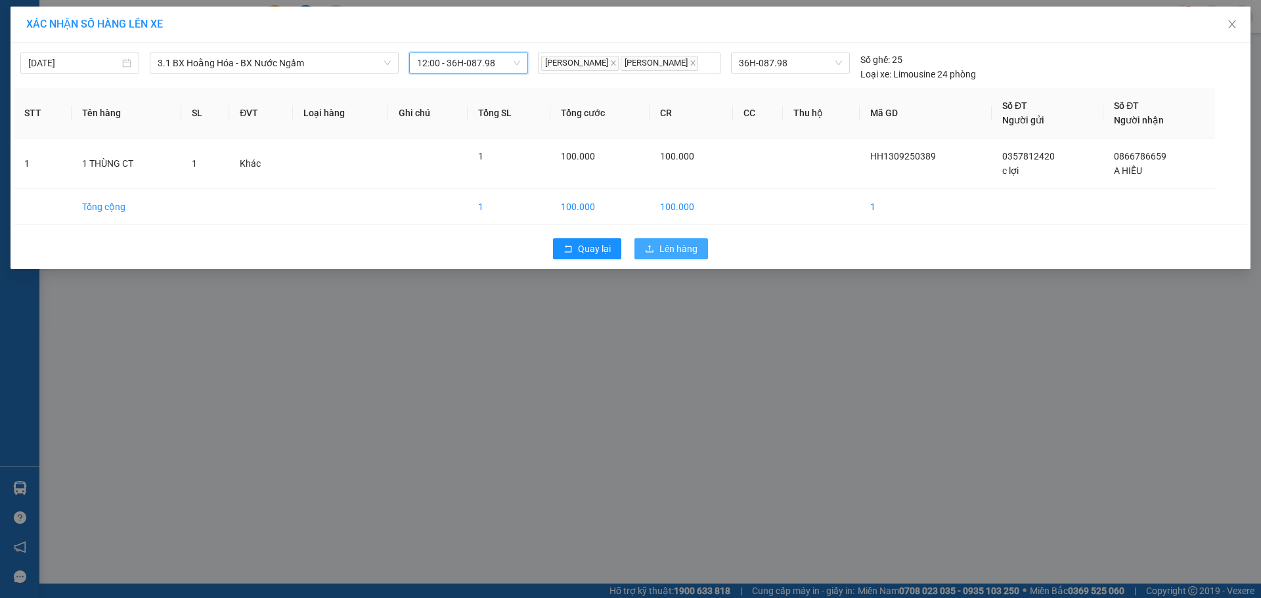
click at [660, 248] on span "Lên hàng" at bounding box center [678, 249] width 38 height 14
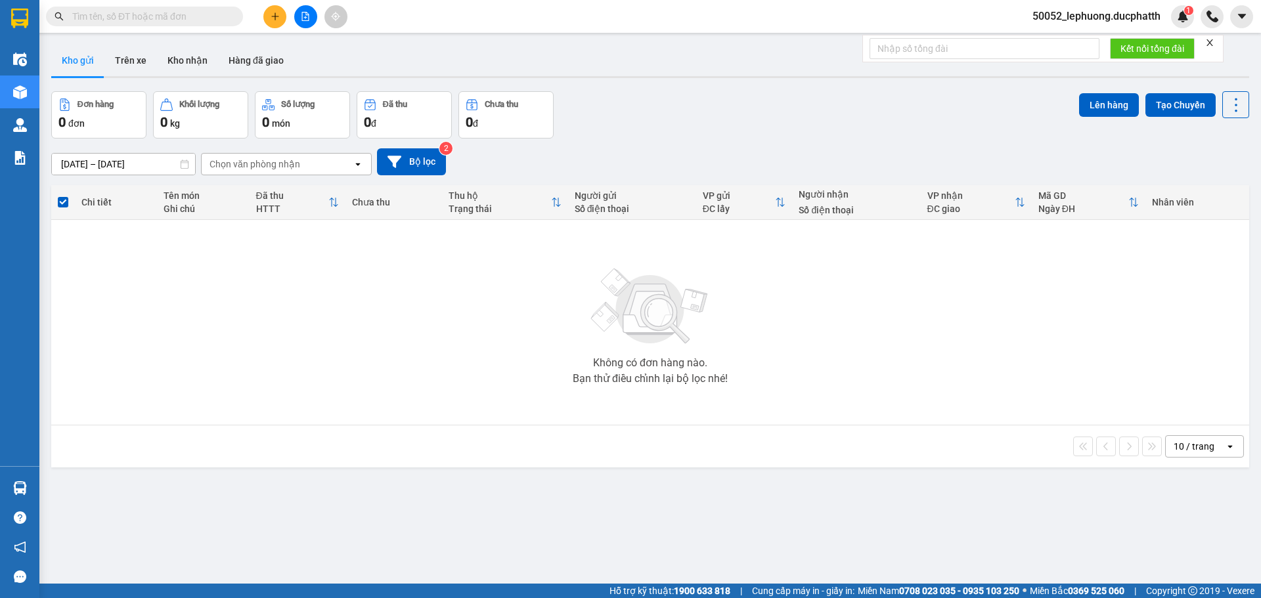
click at [315, 12] on button at bounding box center [305, 16] width 23 height 23
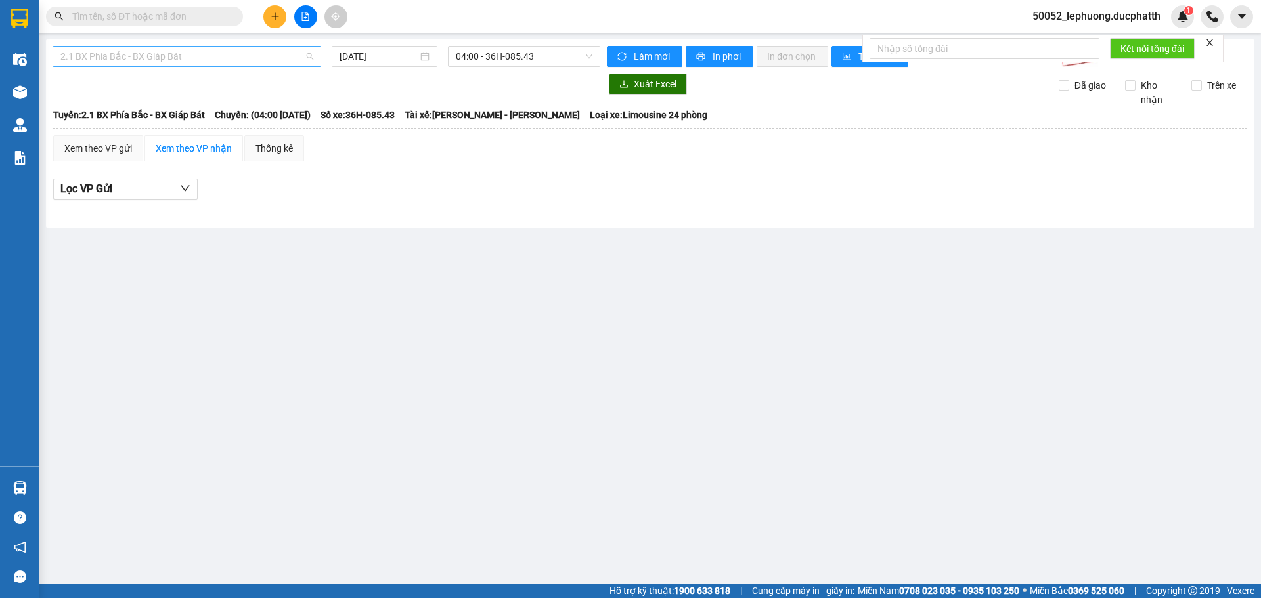
click at [215, 56] on span "2.1 BX Phía Bắc - BX Giáp Bát" at bounding box center [186, 57] width 253 height 20
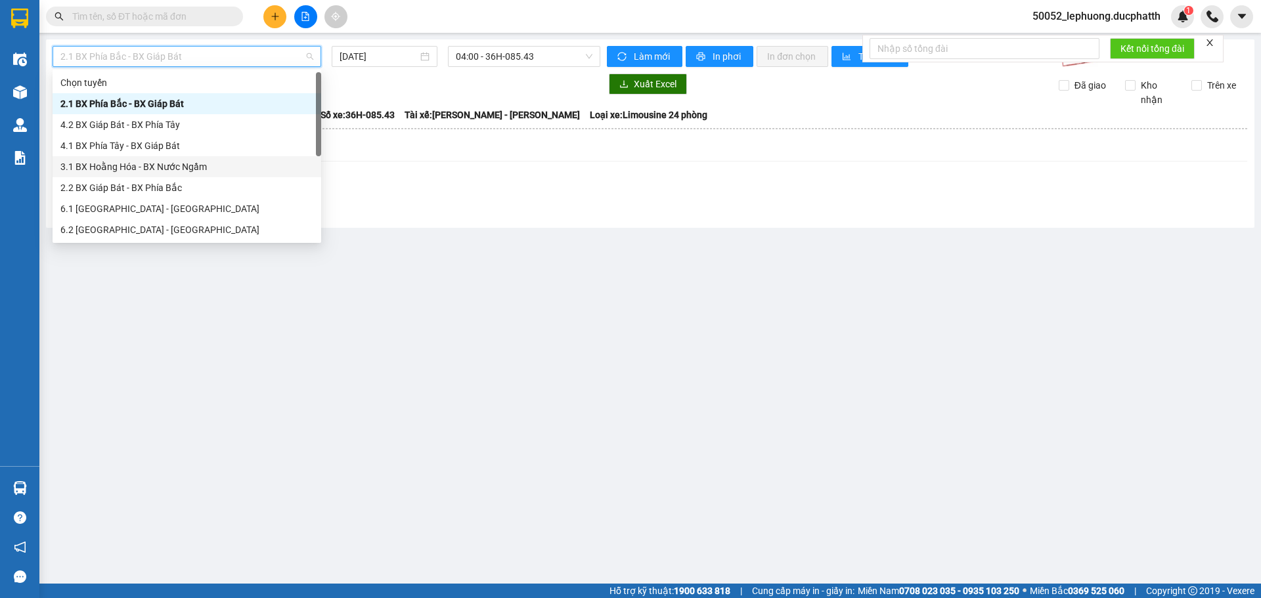
click at [152, 160] on div "3.1 BX Hoằng Hóa - BX Nước Ngầm" at bounding box center [186, 167] width 253 height 14
type input "[DATE]"
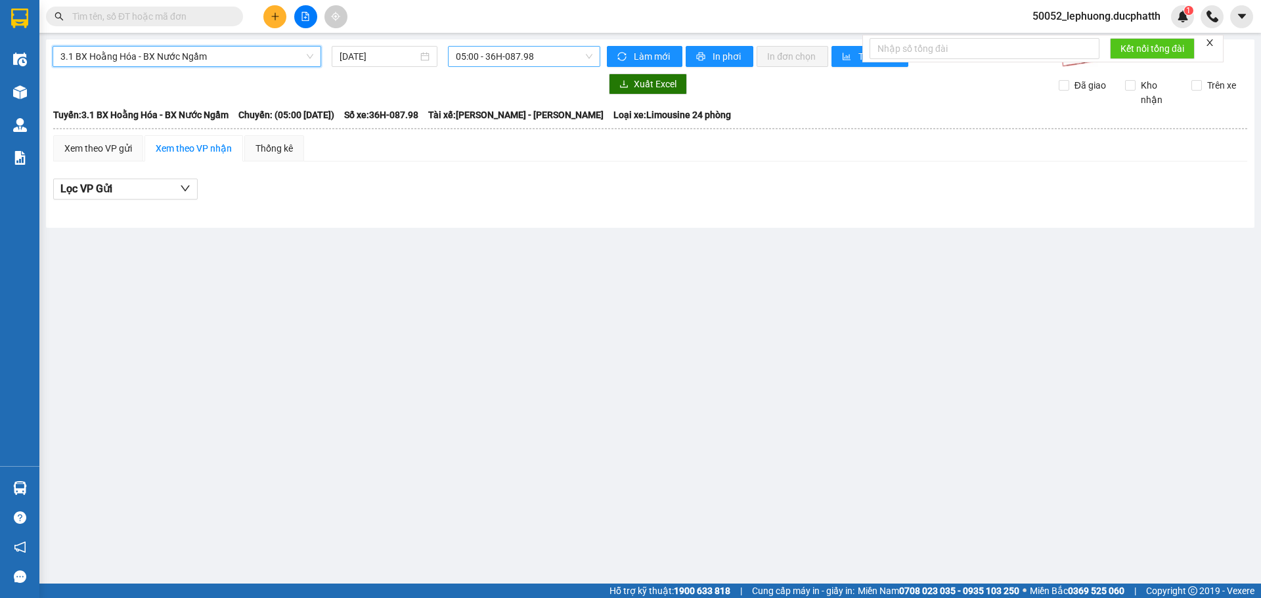
click at [547, 60] on span "05:00 - 36H-087.98" at bounding box center [524, 57] width 137 height 20
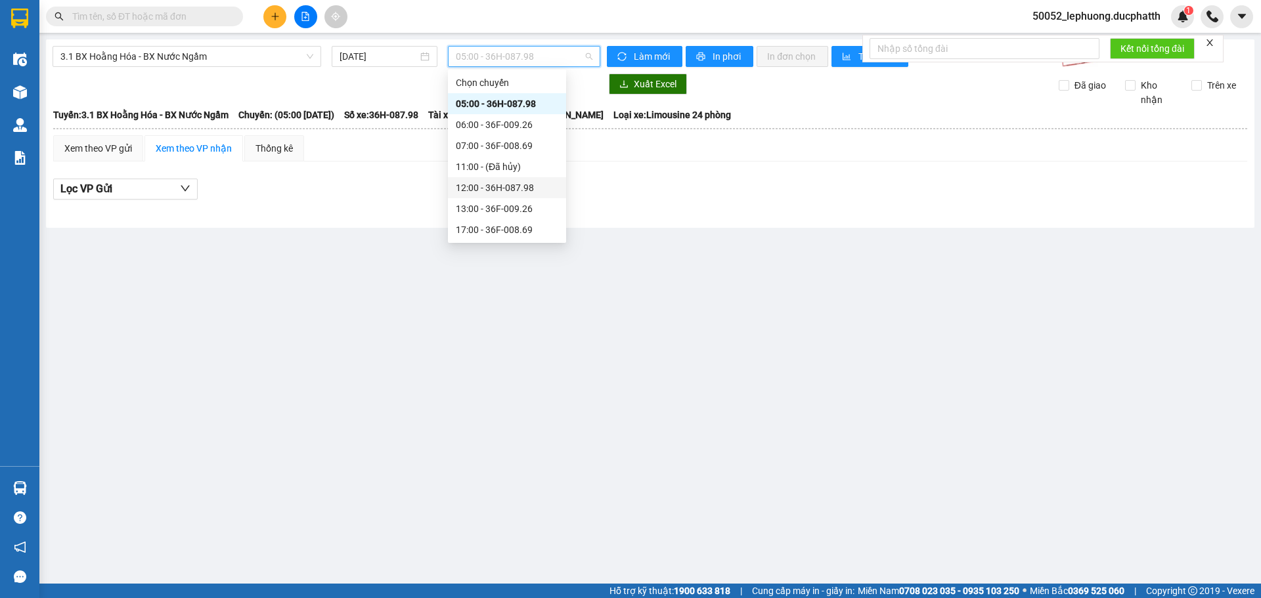
click at [504, 183] on div "12:00 - 36H-087.98" at bounding box center [507, 188] width 102 height 14
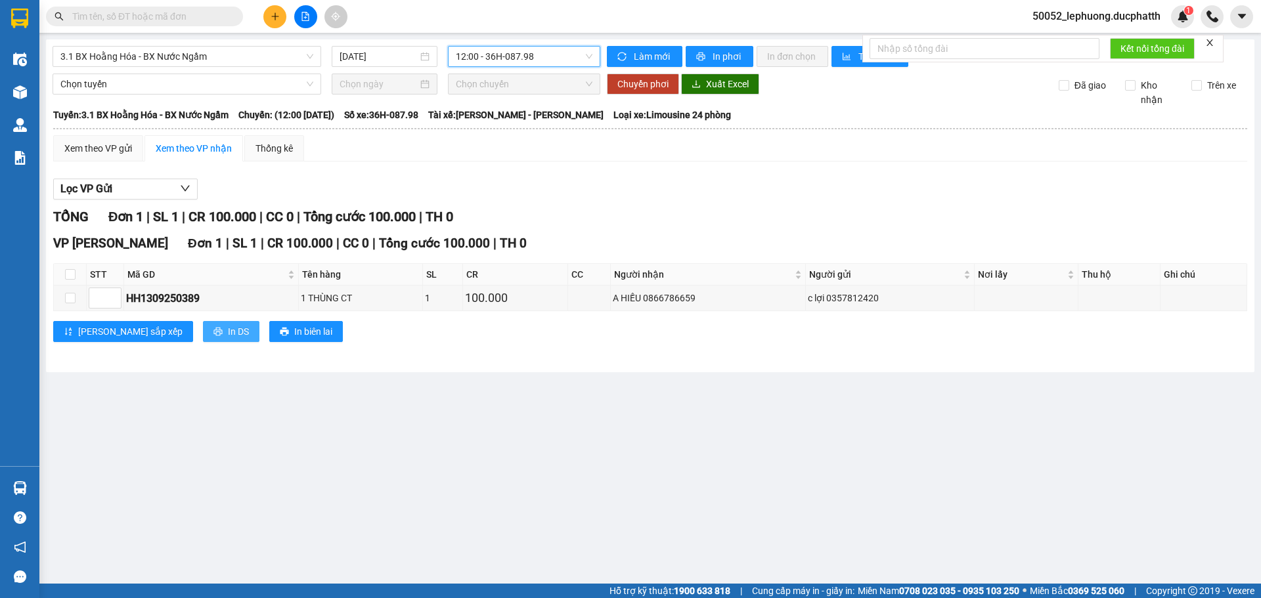
click at [203, 331] on button "In DS" at bounding box center [231, 331] width 56 height 21
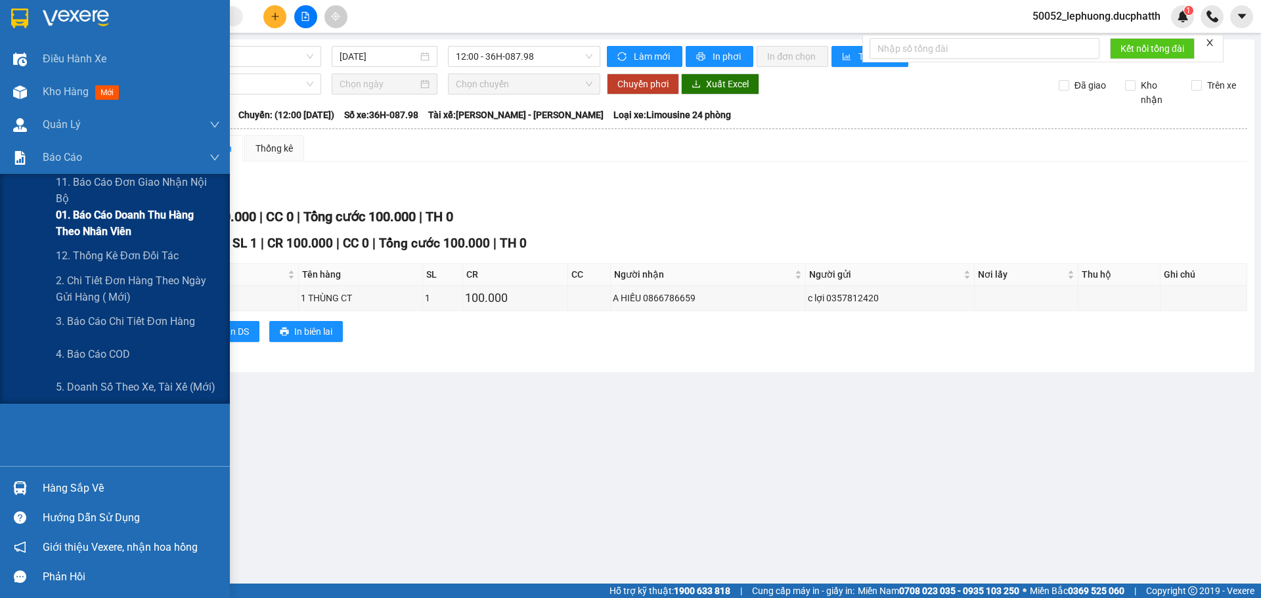
click at [68, 229] on span "01. Báo cáo doanh thu hàng theo nhân viên" at bounding box center [138, 223] width 164 height 33
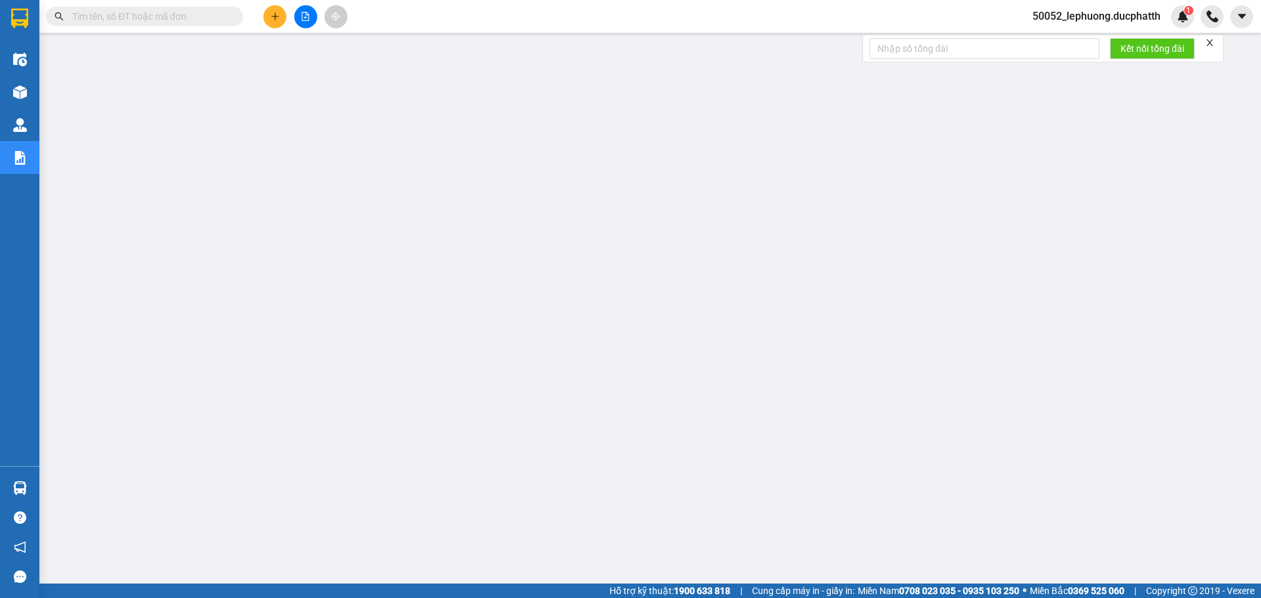
click at [274, 15] on icon "plus" at bounding box center [275, 16] width 9 height 9
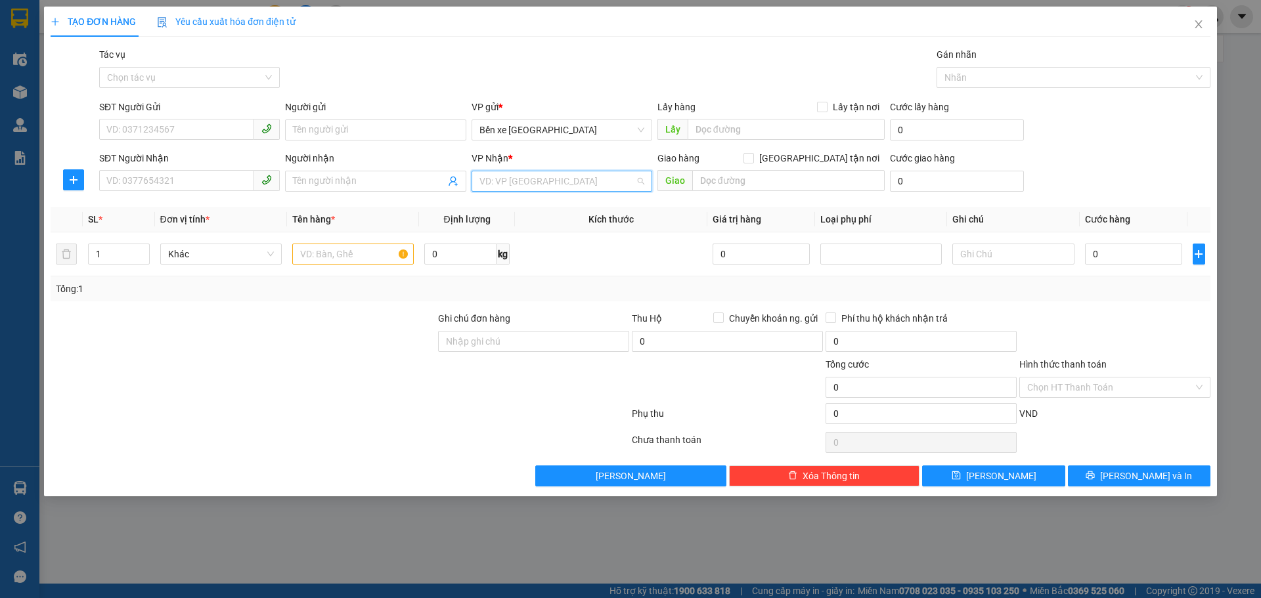
click at [525, 183] on input "search" at bounding box center [557, 181] width 156 height 20
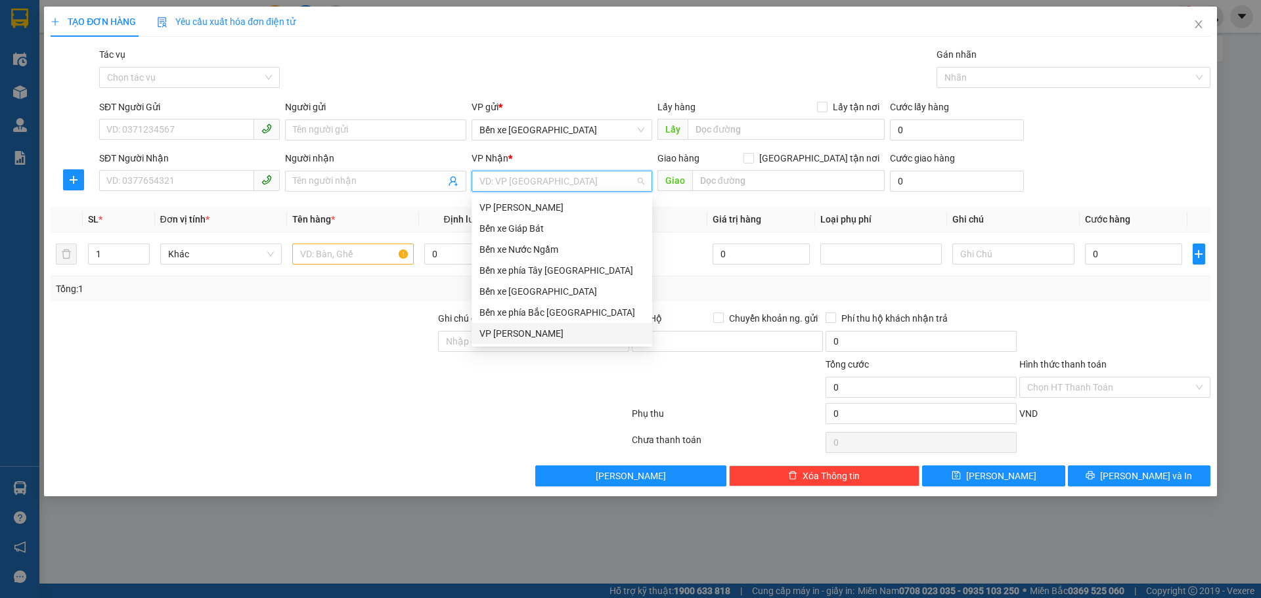
click at [523, 328] on div "VP [PERSON_NAME]" at bounding box center [561, 333] width 165 height 14
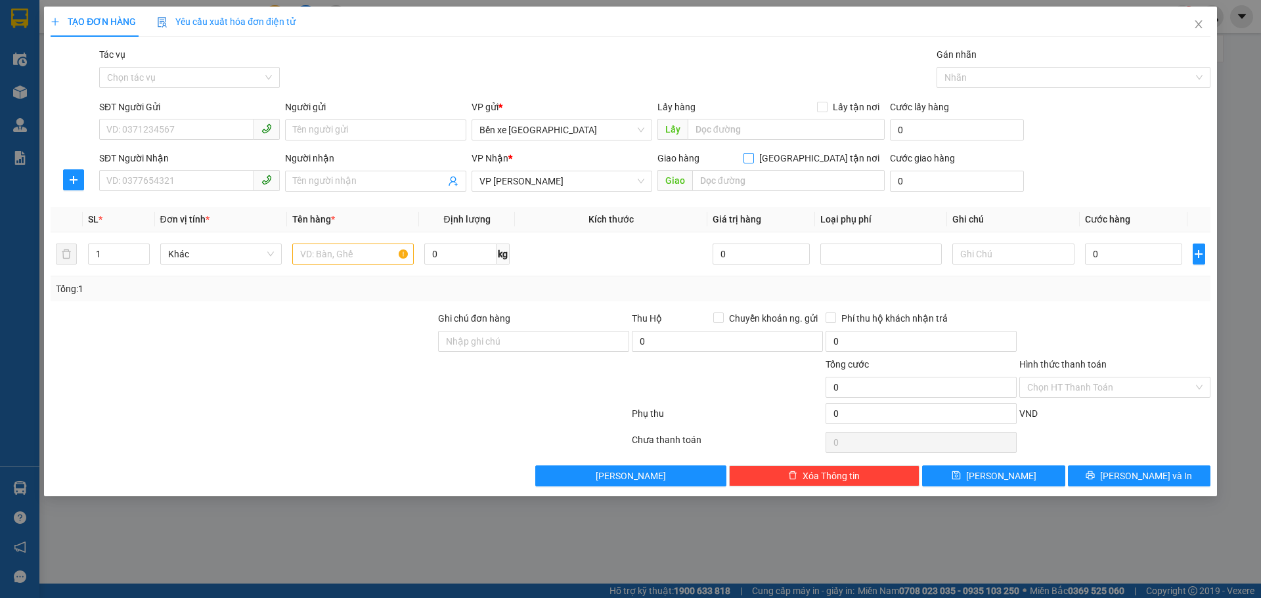
click at [753, 158] on input "[GEOGRAPHIC_DATA] tận nơi" at bounding box center [748, 157] width 9 height 9
checkbox input "true"
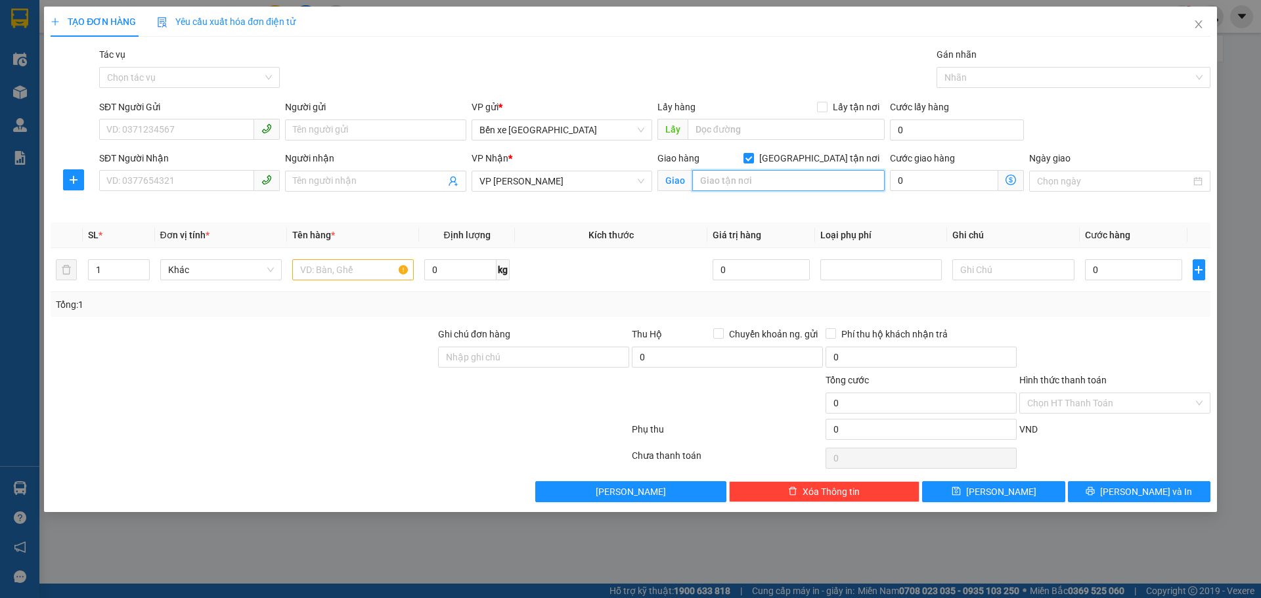
click at [789, 187] on input "text" at bounding box center [788, 180] width 192 height 21
type input "t"
type input "số nhà 19 thôn xuân sen xã thủy [GEOGRAPHIC_DATA]"
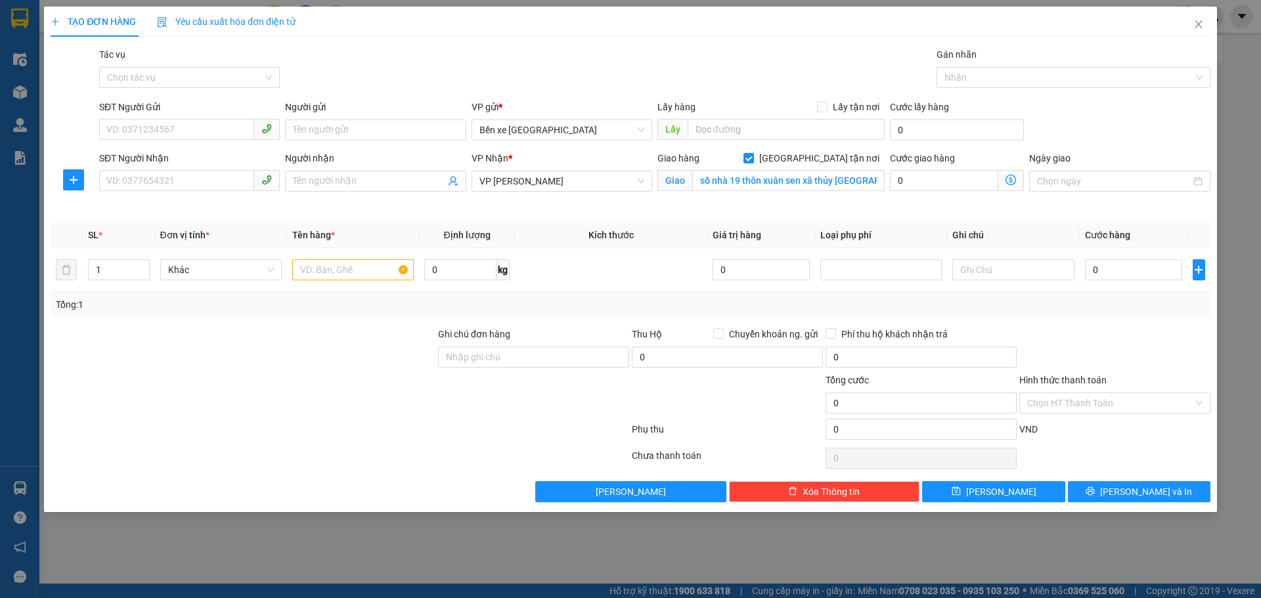
click at [1016, 173] on span at bounding box center [1011, 180] width 26 height 21
click at [1013, 178] on icon "dollar-circle" at bounding box center [1011, 180] width 11 height 11
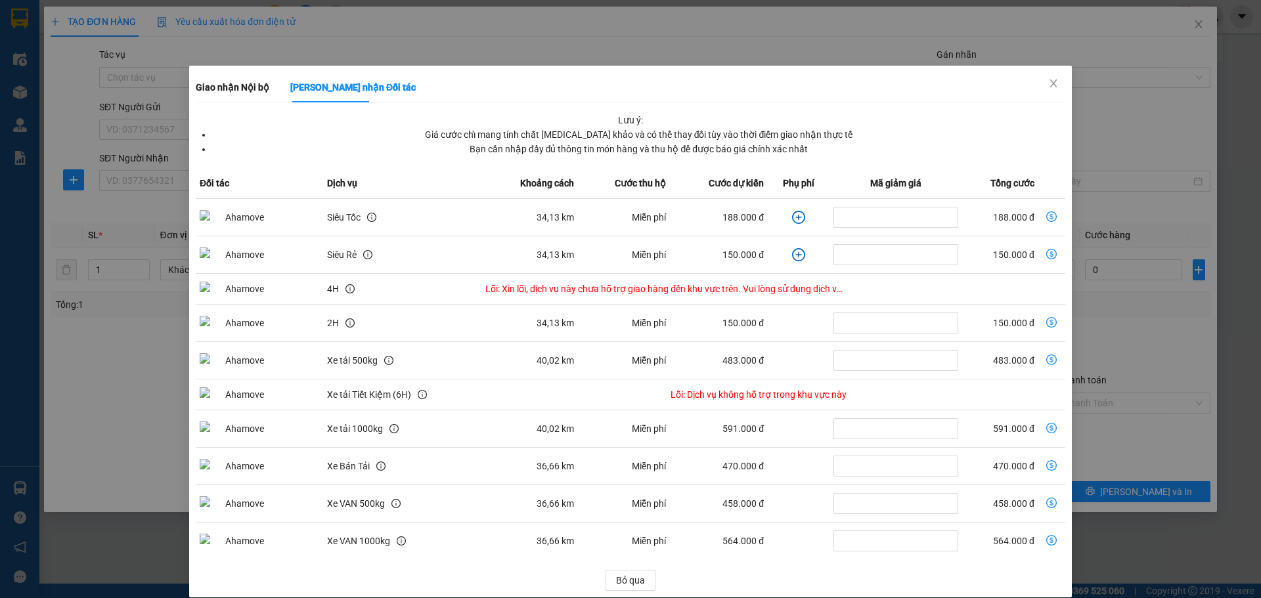
click at [271, 45] on div "Giao nhận Nội bộ Giao nhận Đối tác Lưu ý: Giá cước chỉ mang tính chất [MEDICAL_…" at bounding box center [630, 299] width 1261 height 598
click at [1038, 82] on span "Close" at bounding box center [1053, 84] width 37 height 37
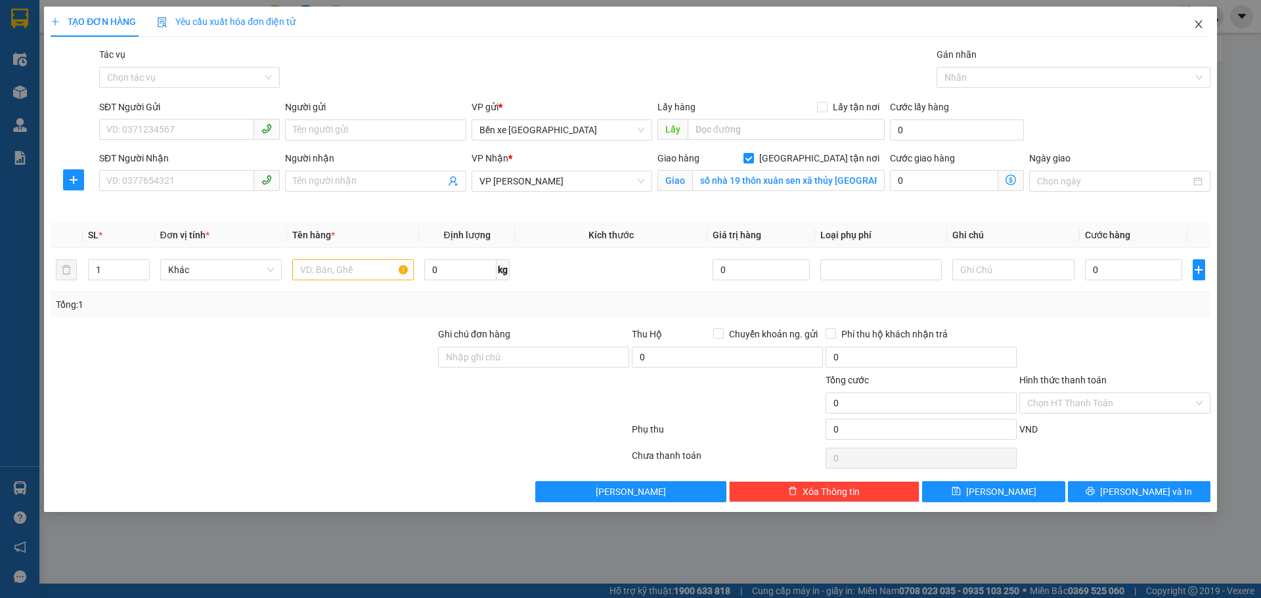
click at [1204, 27] on span "Close" at bounding box center [1198, 25] width 37 height 37
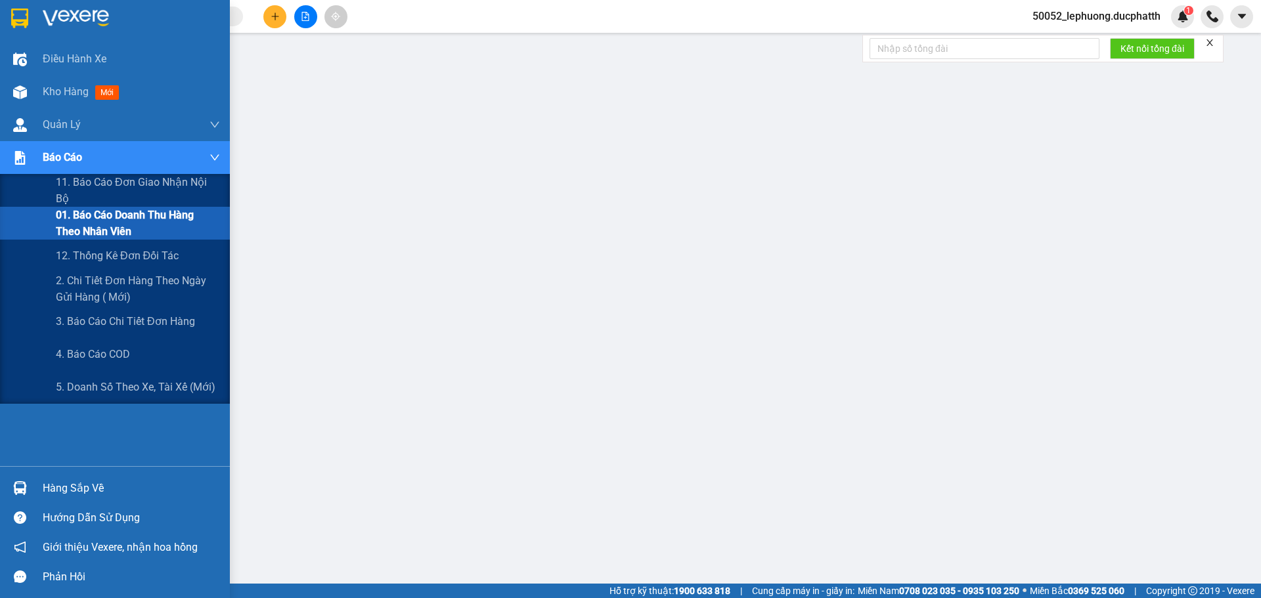
click at [93, 229] on span "01. Báo cáo doanh thu hàng theo nhân viên" at bounding box center [138, 223] width 164 height 33
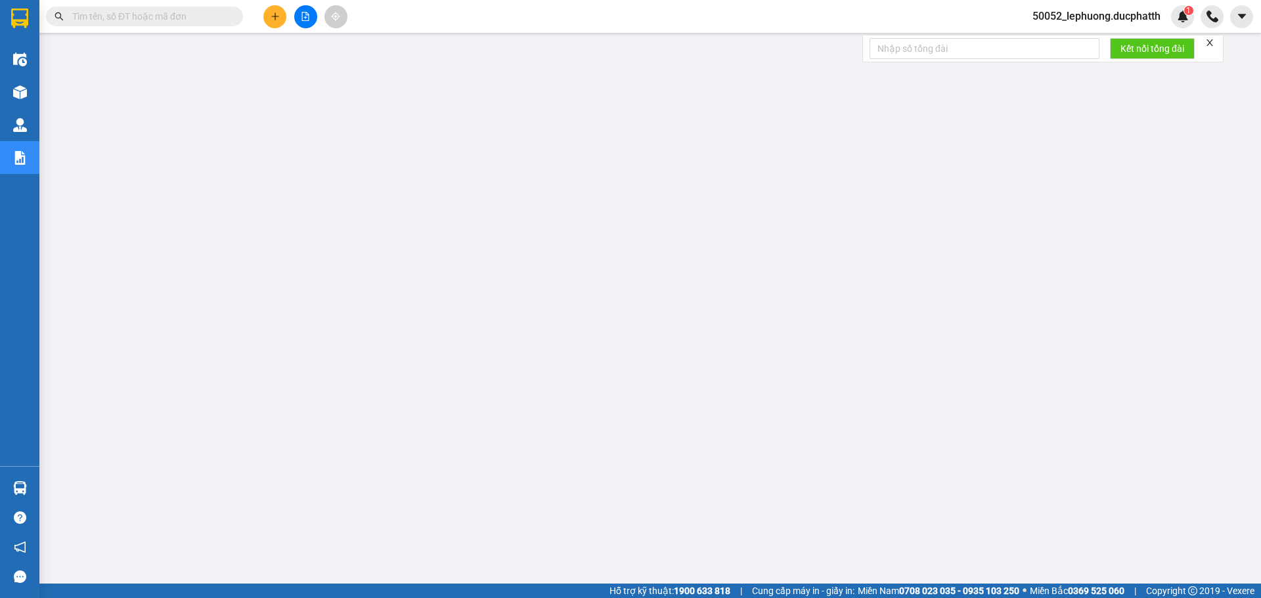
click at [300, 17] on button at bounding box center [305, 16] width 23 height 23
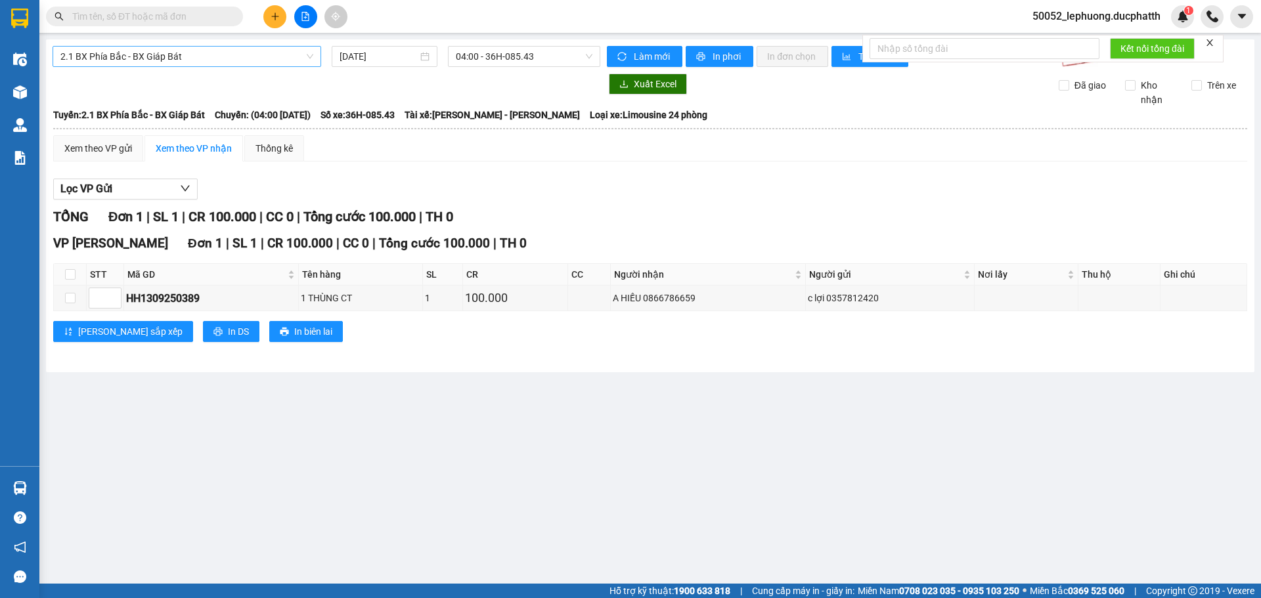
click at [227, 53] on span "2.1 BX Phía Bắc - BX Giáp Bát" at bounding box center [186, 57] width 253 height 20
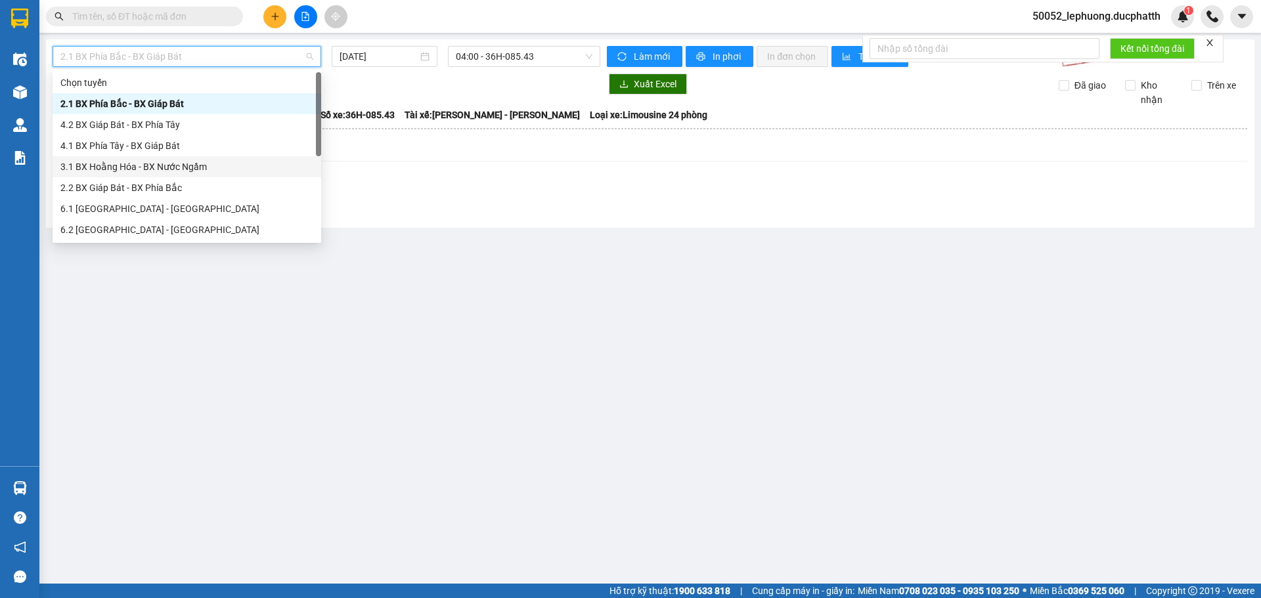
click at [141, 166] on div "3.1 BX Hoằng Hóa - BX Nước Ngầm" at bounding box center [186, 167] width 253 height 14
type input "[DATE]"
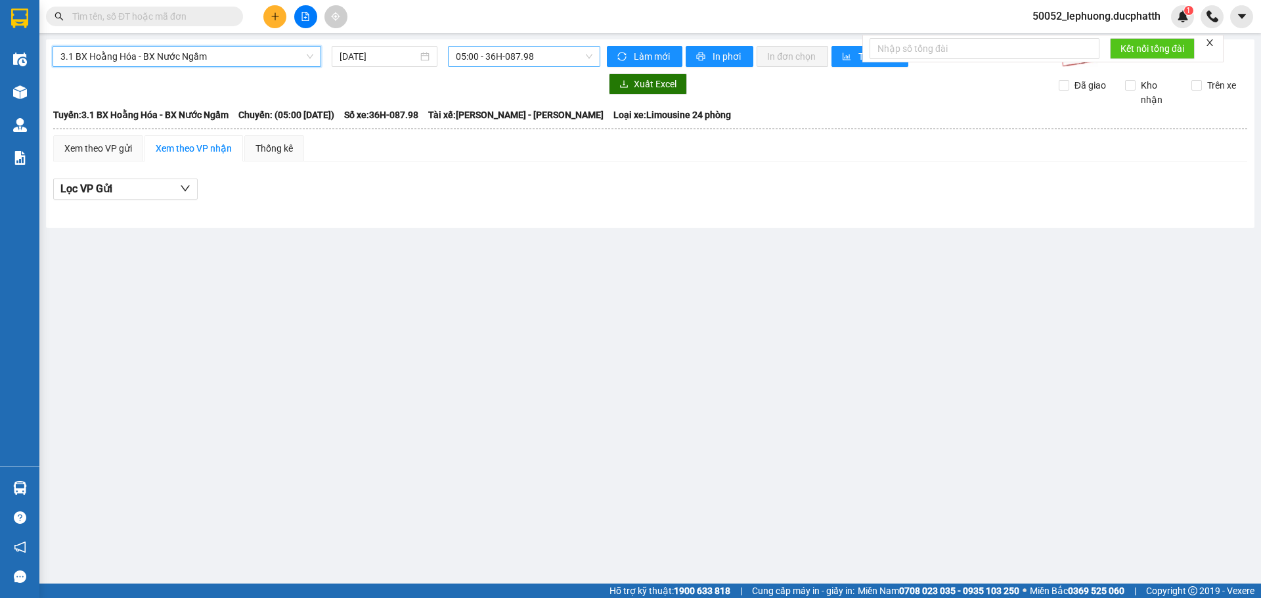
click at [554, 56] on span "05:00 - 36H-087.98" at bounding box center [524, 57] width 137 height 20
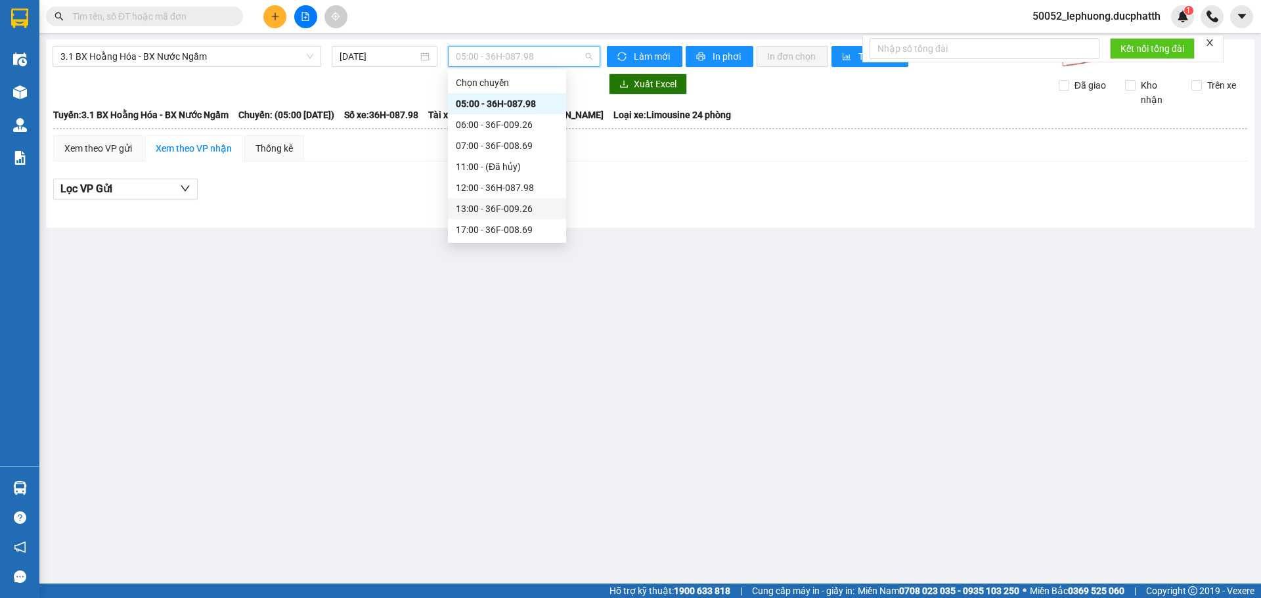
click at [498, 207] on div "13:00 - 36F-009.26" at bounding box center [507, 209] width 102 height 14
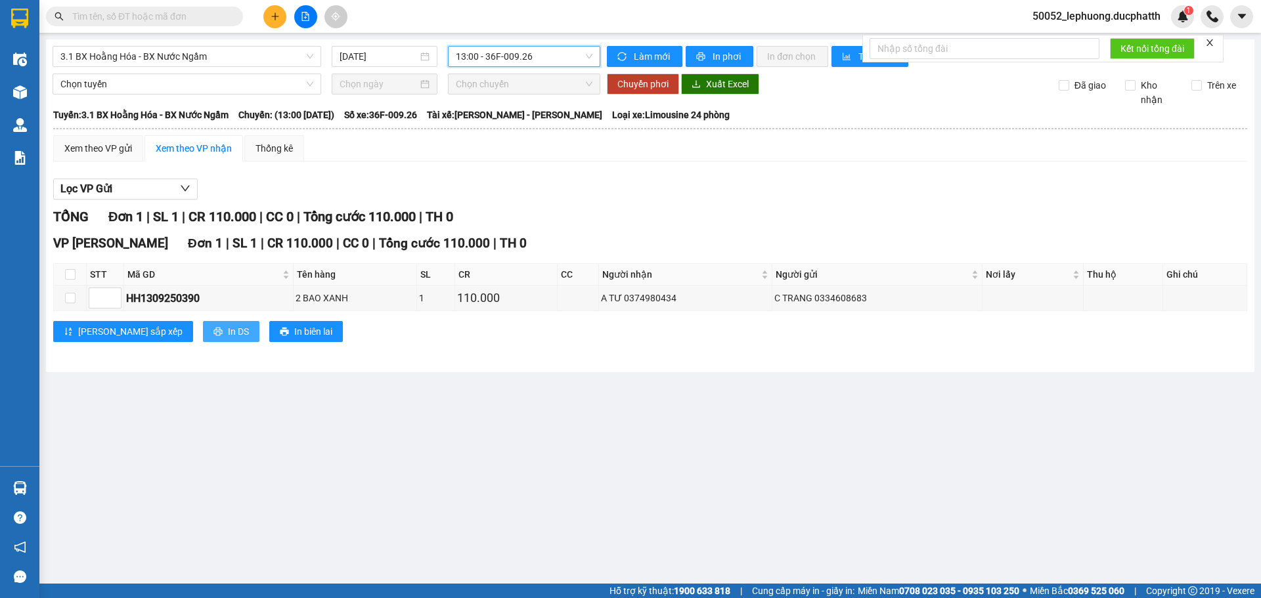
click at [213, 334] on icon "printer" at bounding box center [217, 331] width 9 height 9
click at [586, 415] on main "3.1 BX Hoằng Hóa - BX Nước Ngầm [DATE] 13:00 - 36F-009.26 Làm mới In phơi In đơ…" at bounding box center [630, 292] width 1261 height 584
click at [228, 332] on span "In DS" at bounding box center [238, 331] width 21 height 14
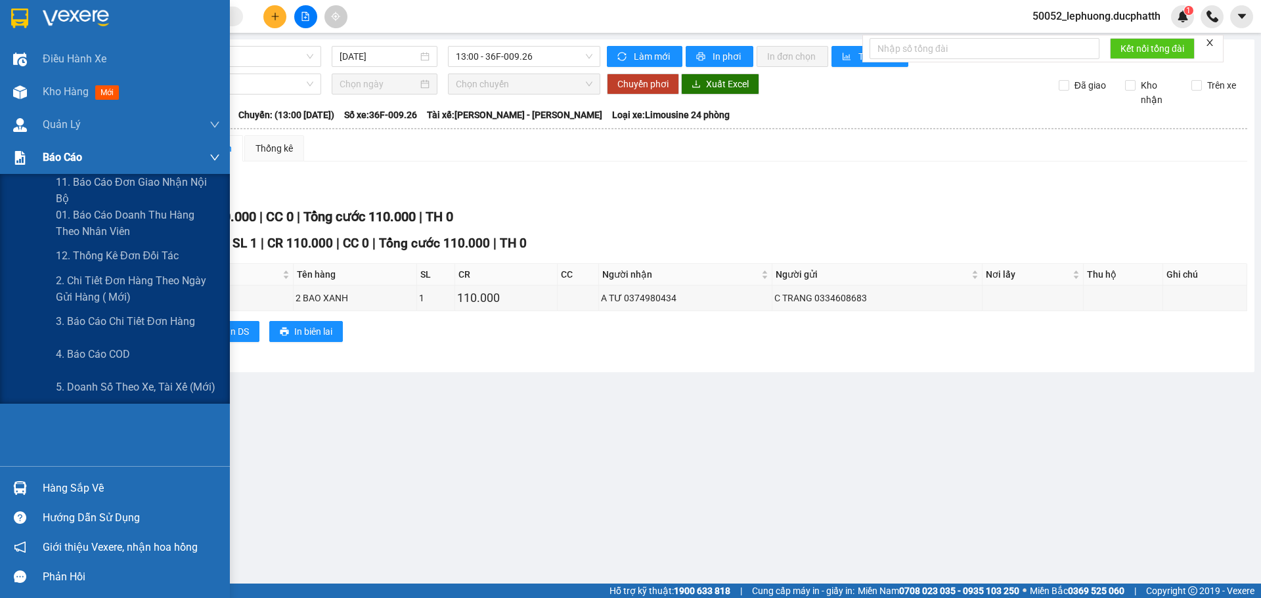
click at [36, 154] on div "Báo cáo" at bounding box center [115, 157] width 230 height 33
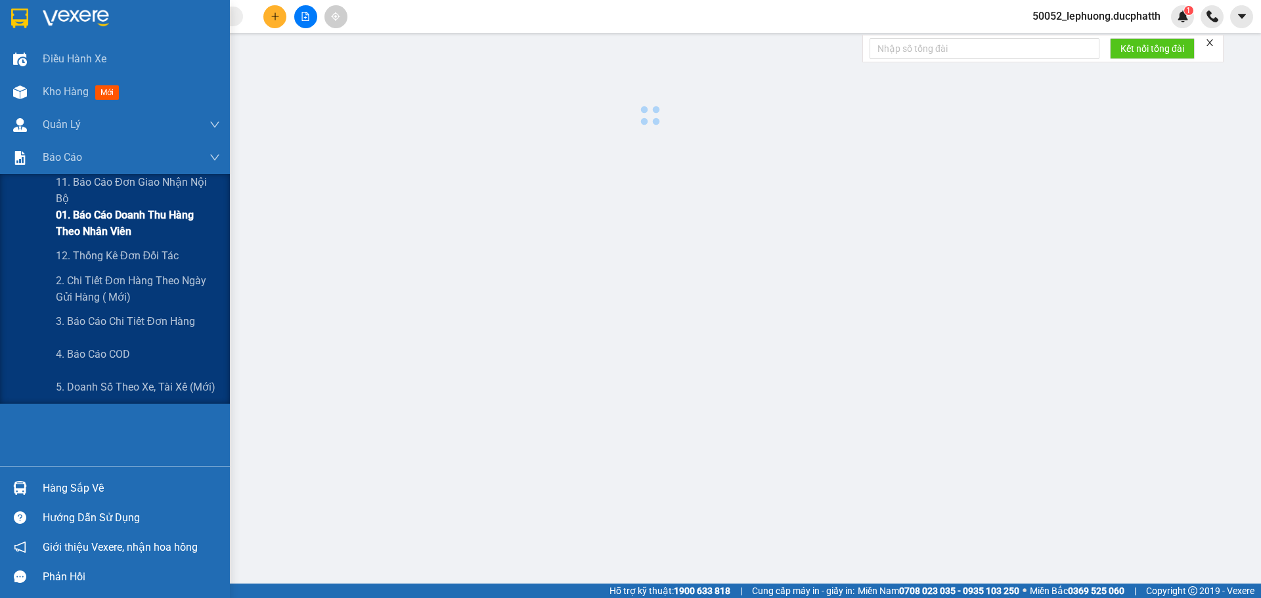
click at [71, 218] on span "01. Báo cáo doanh thu hàng theo nhân viên" at bounding box center [138, 223] width 164 height 33
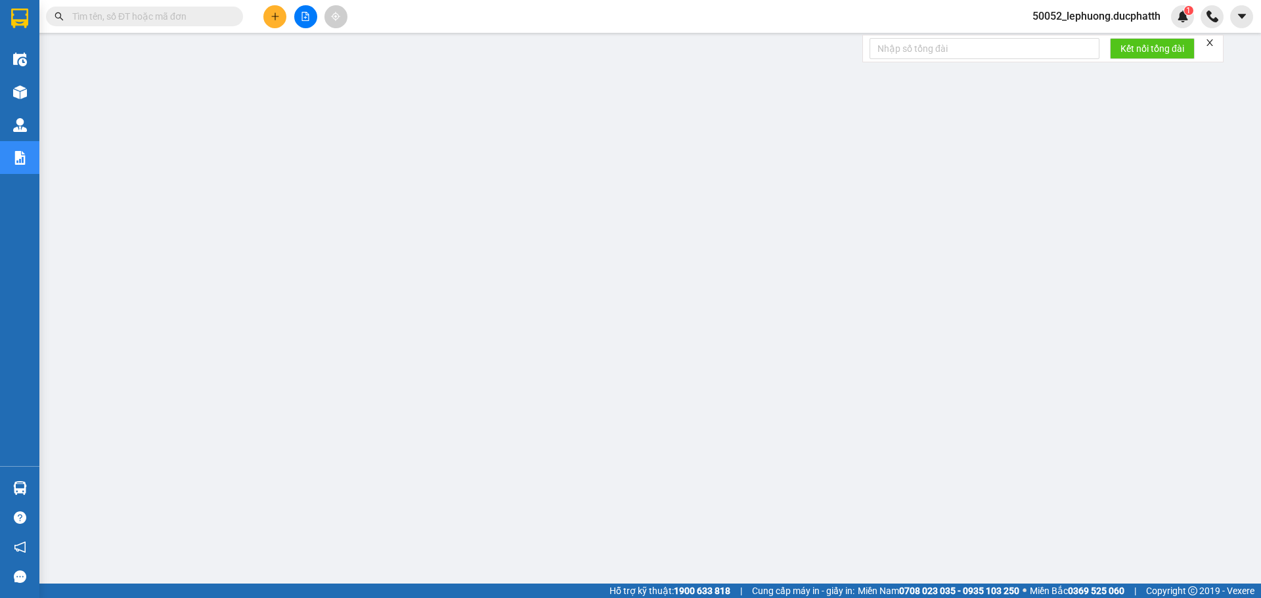
click at [1080, 12] on span "50052_lephuong.ducphatth" at bounding box center [1096, 16] width 149 height 16
click at [1063, 43] on span "Đăng xuất" at bounding box center [1101, 40] width 123 height 14
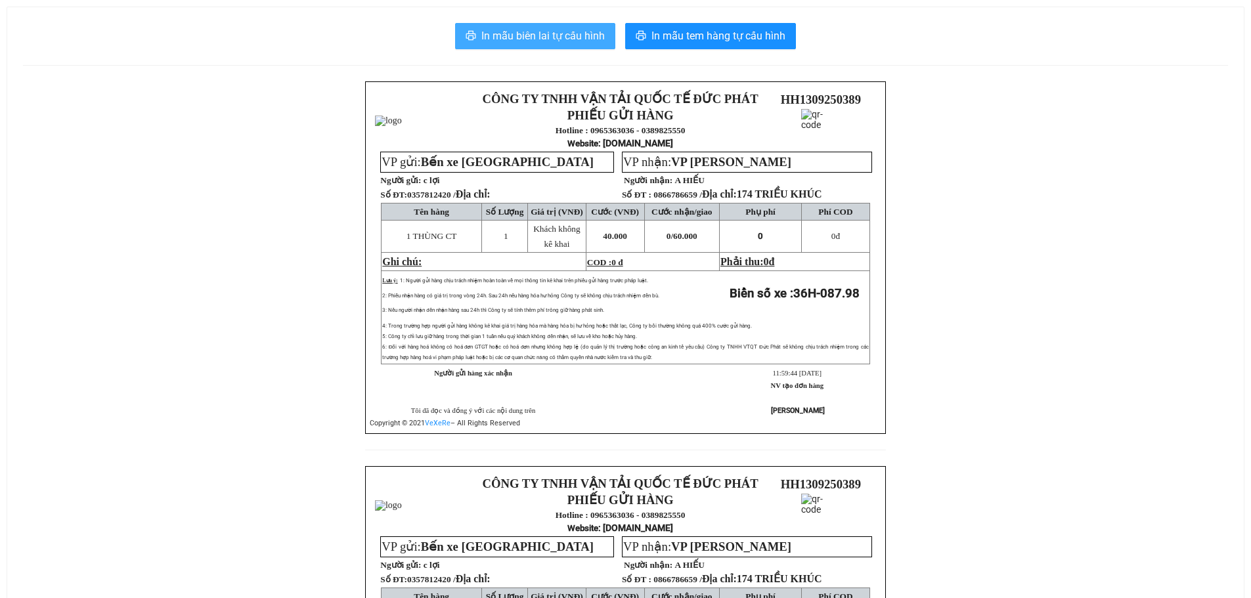
click at [587, 37] on span "In mẫu biên lai tự cấu hình" at bounding box center [542, 36] width 123 height 16
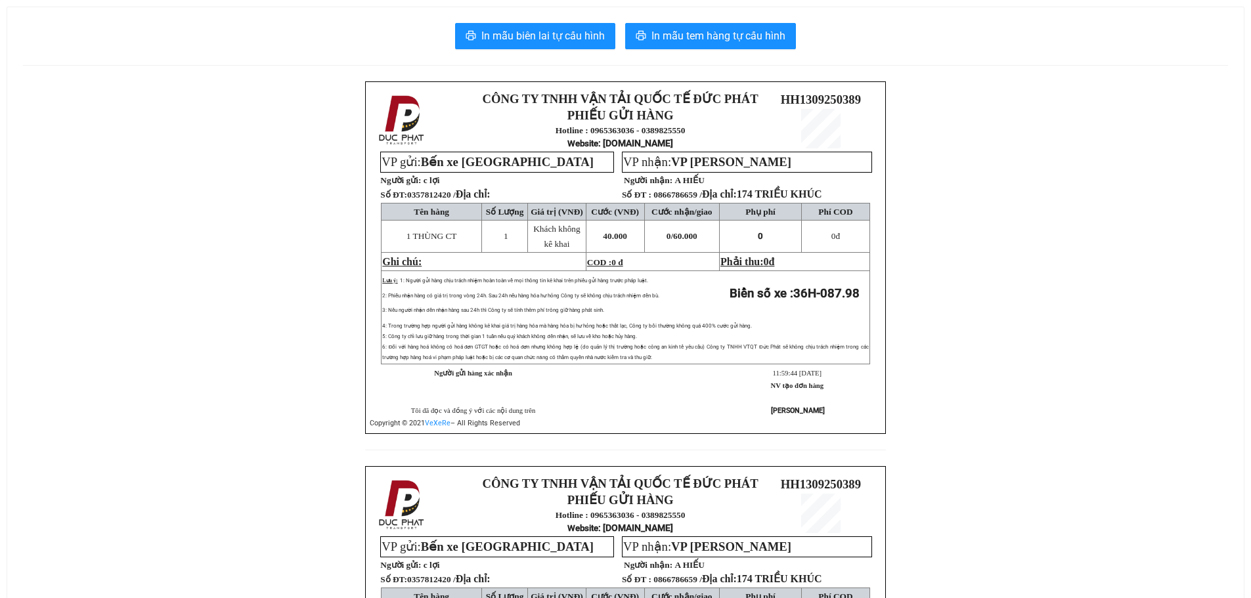
drag, startPoint x: 888, startPoint y: 474, endPoint x: 1124, endPoint y: 70, distance: 468.6
click at [1124, 70] on div "In mẫu biên lai tự cấu hình In mẫu tem hàng tự cấu hình CÔNG TY TNHH VẬN TẢI QU…" at bounding box center [625, 437] width 1237 height 860
click at [523, 36] on span "In mẫu biên lai tự cấu hình" at bounding box center [542, 36] width 123 height 16
click at [523, 41] on span "In mẫu biên lai tự cấu hình" at bounding box center [542, 36] width 123 height 16
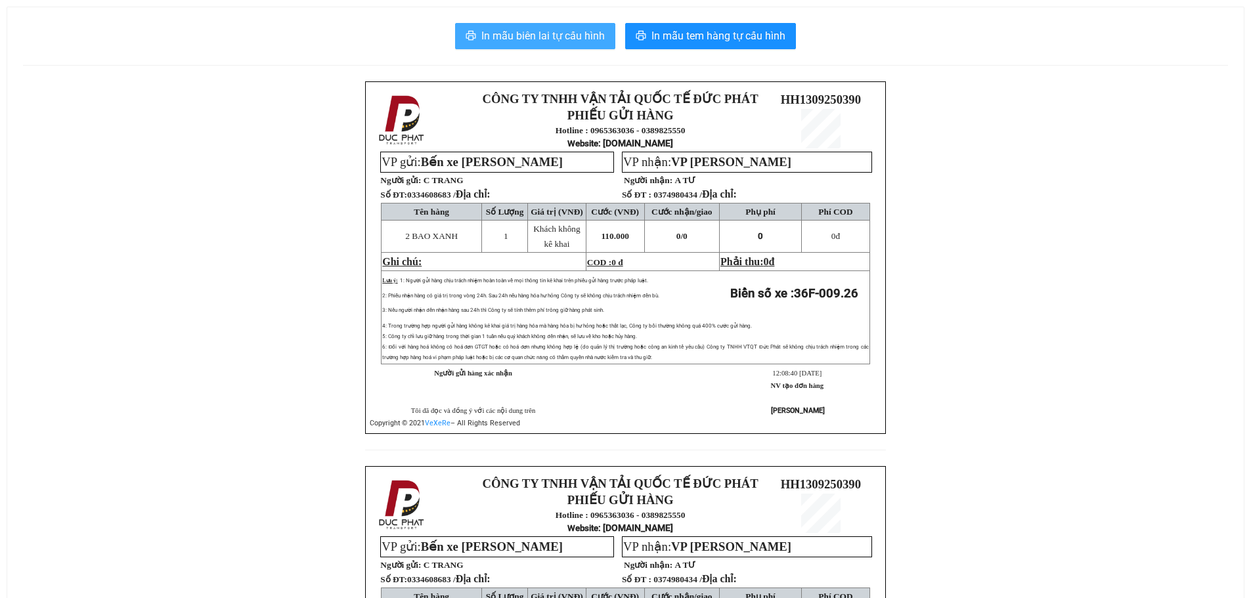
click at [562, 32] on span "In mẫu biên lai tự cấu hình" at bounding box center [542, 36] width 123 height 16
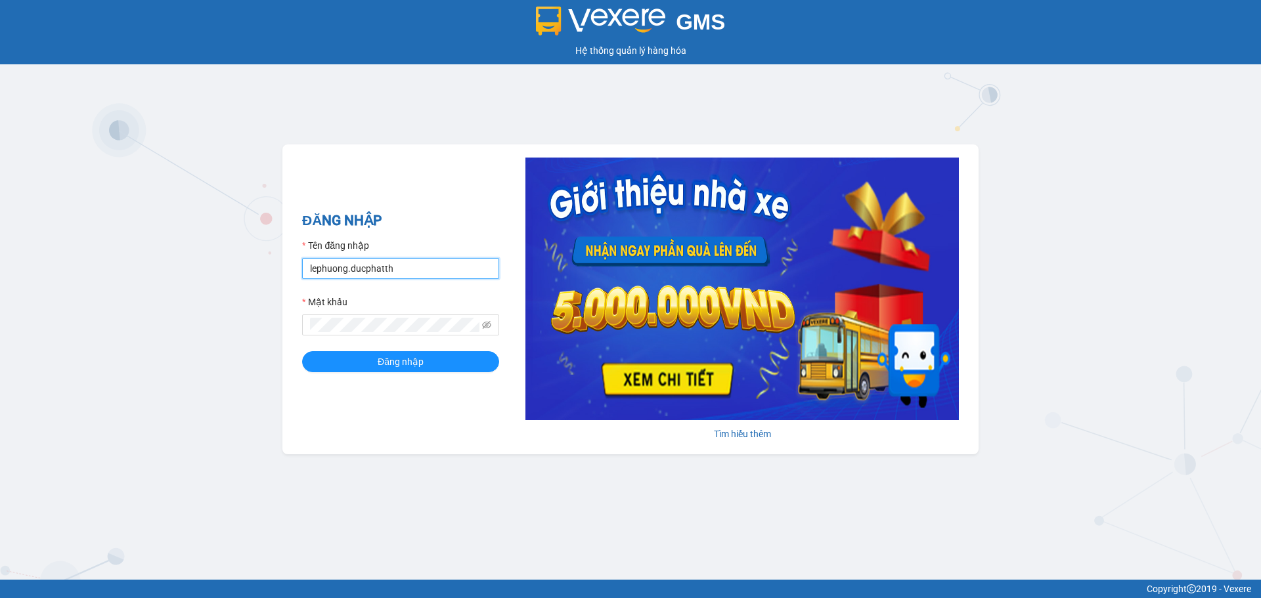
drag, startPoint x: 411, startPoint y: 267, endPoint x: 411, endPoint y: 283, distance: 16.4
click at [411, 267] on input "lephuong.ducphatth" at bounding box center [400, 268] width 197 height 21
type input "ltmai.ducphatth"
click at [426, 365] on button "Đăng nhập" at bounding box center [400, 361] width 197 height 21
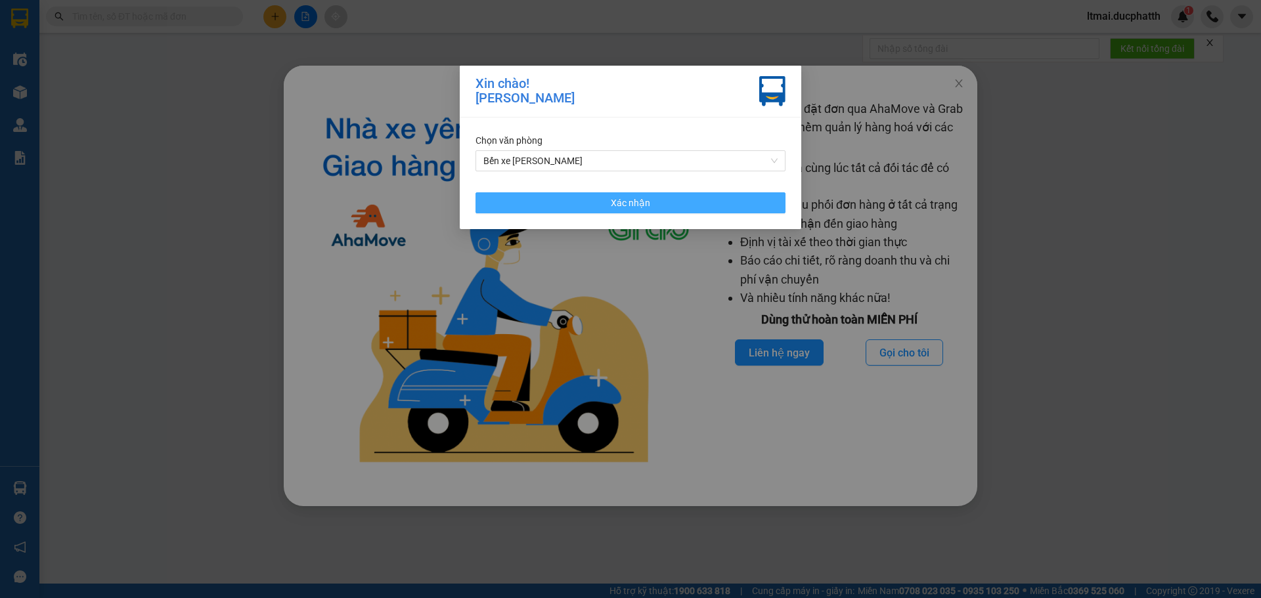
drag, startPoint x: 713, startPoint y: 209, endPoint x: 1006, endPoint y: 102, distance: 312.5
click at [715, 209] on button "Xác nhận" at bounding box center [631, 202] width 310 height 21
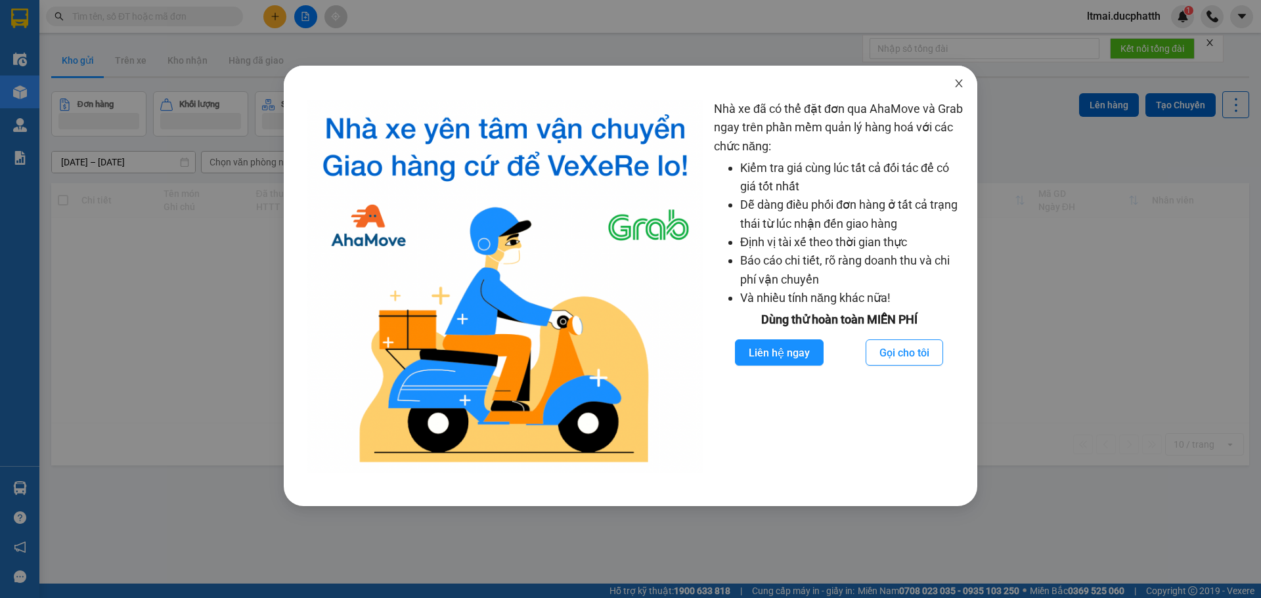
click at [962, 84] on icon "close" at bounding box center [959, 83] width 11 height 11
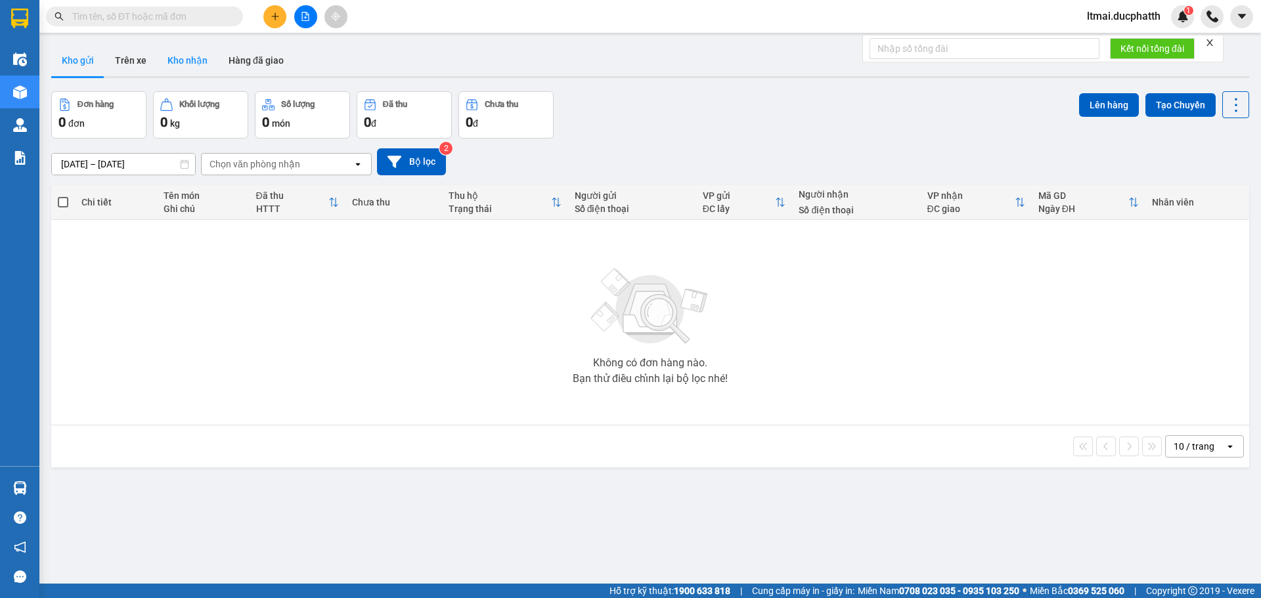
click at [202, 61] on button "Kho nhận" at bounding box center [187, 61] width 61 height 32
click at [596, 328] on img at bounding box center [650, 307] width 131 height 92
